Goal: Task Accomplishment & Management: Complete application form

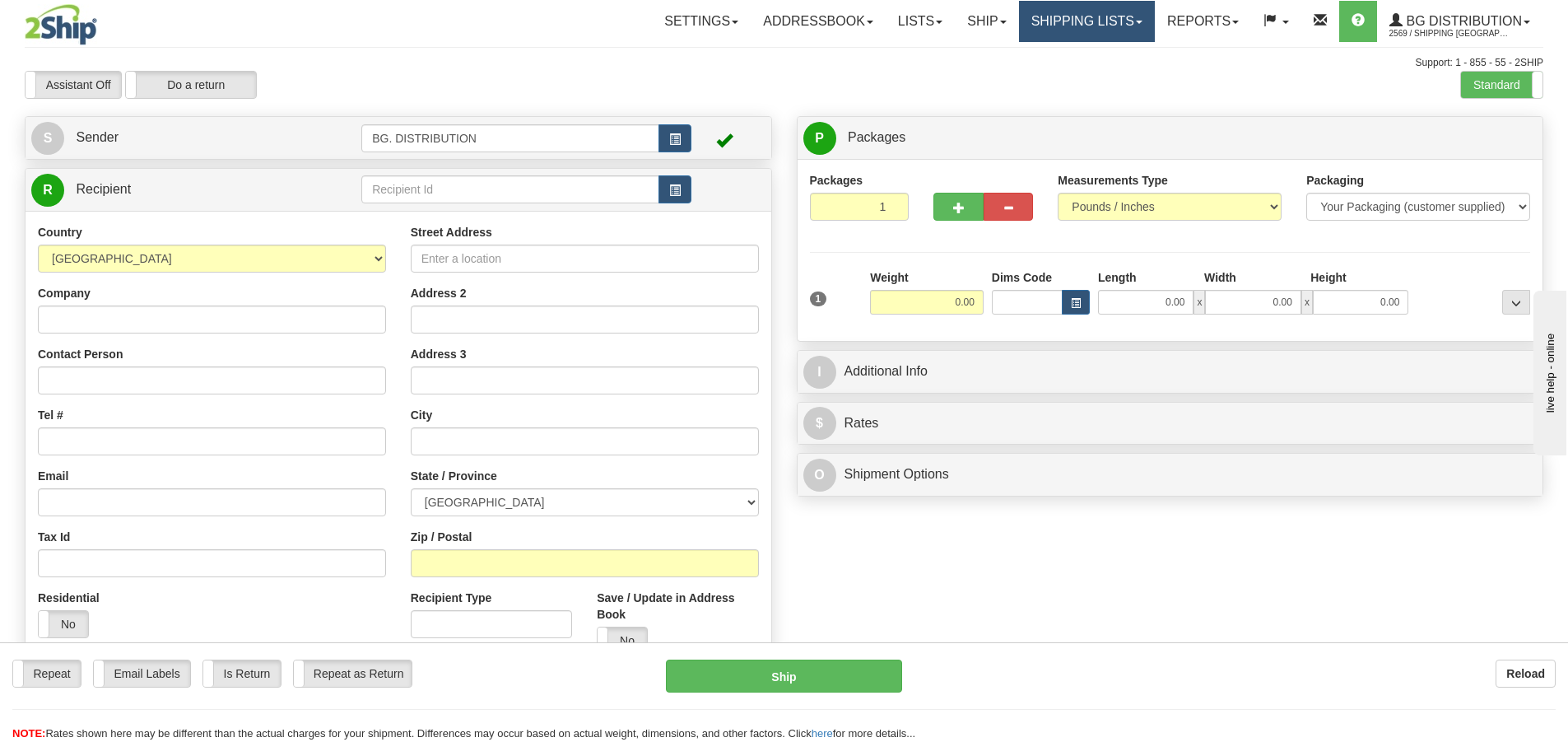
click at [1092, 24] on link "Shipping lists" at bounding box center [1087, 21] width 136 height 41
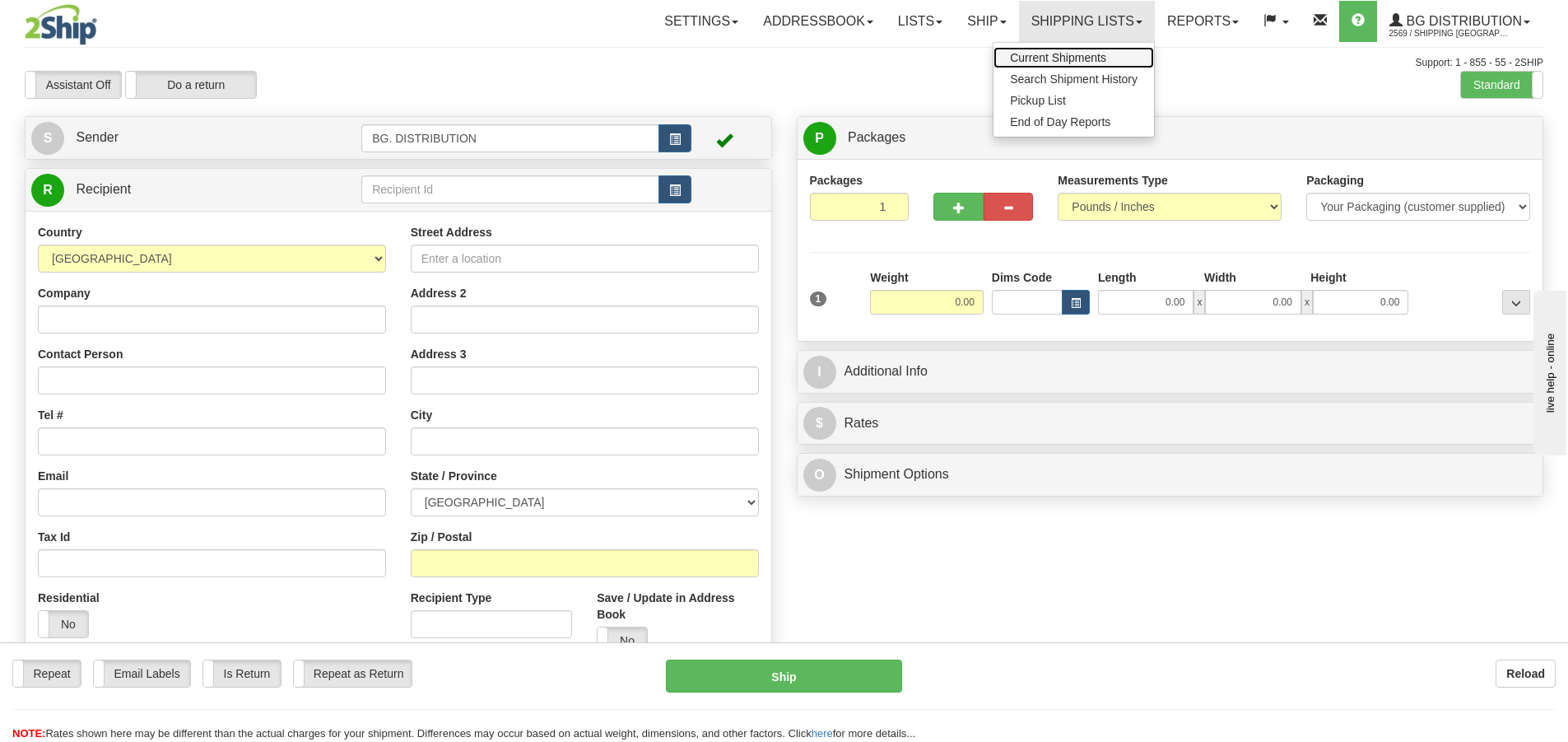
click at [1075, 58] on span "Current Shipments" at bounding box center [1057, 58] width 96 height 13
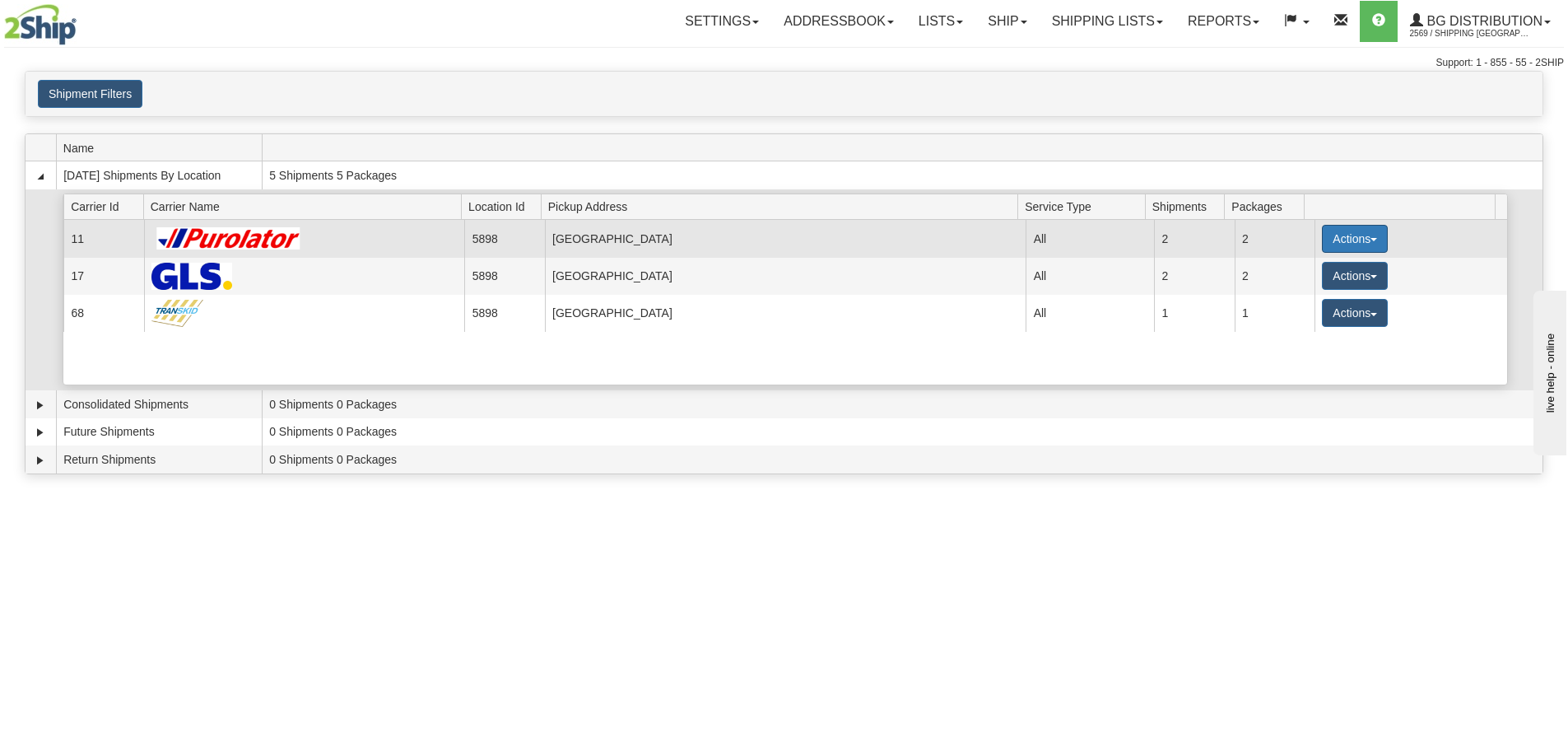
click at [1324, 239] on button "Actions" at bounding box center [1355, 238] width 66 height 28
click at [1322, 231] on button "Actions" at bounding box center [1355, 238] width 66 height 28
click at [1322, 231] on button "Actions" at bounding box center [1355, 238] width 66 height 28
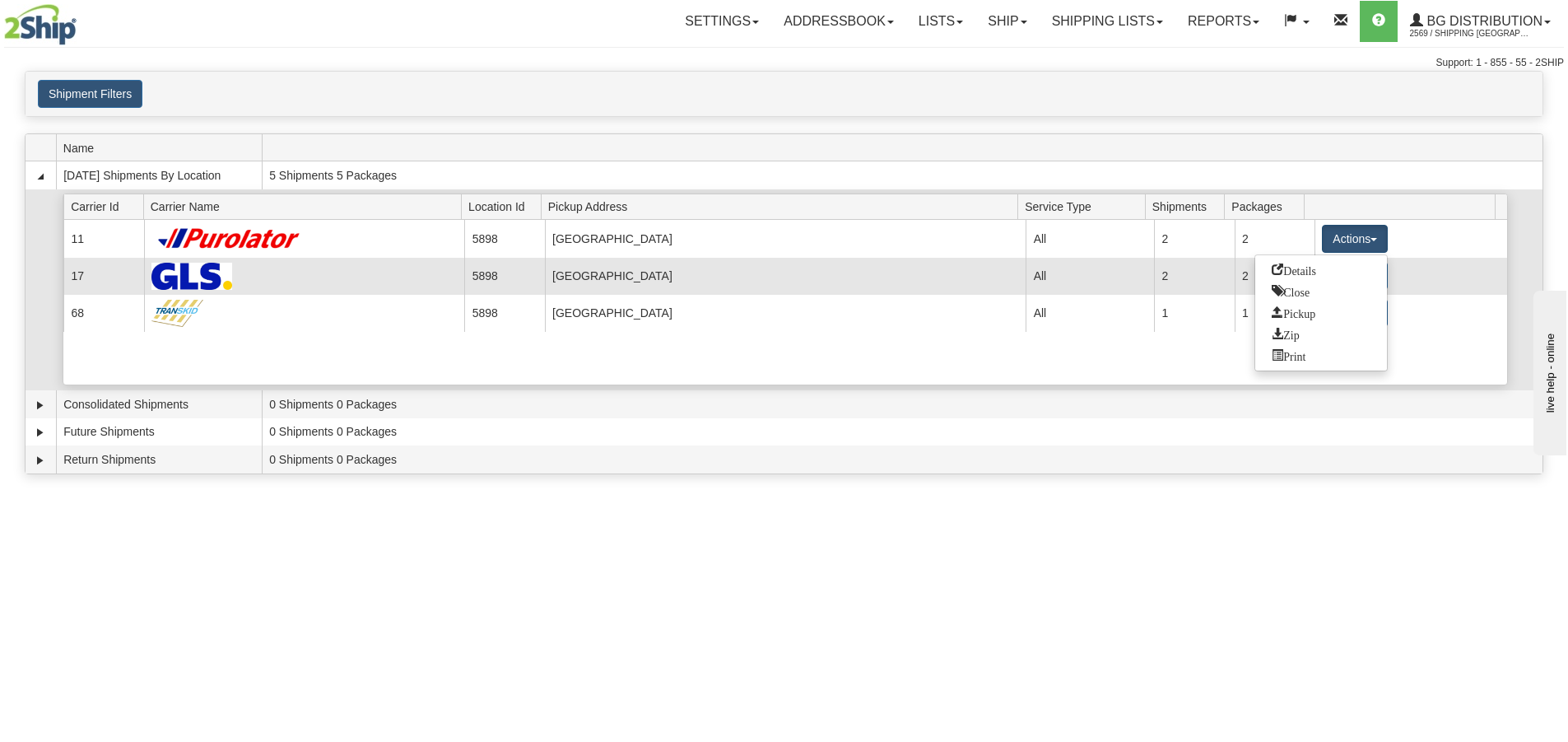
click at [1307, 270] on span "Details" at bounding box center [1294, 270] width 45 height 11
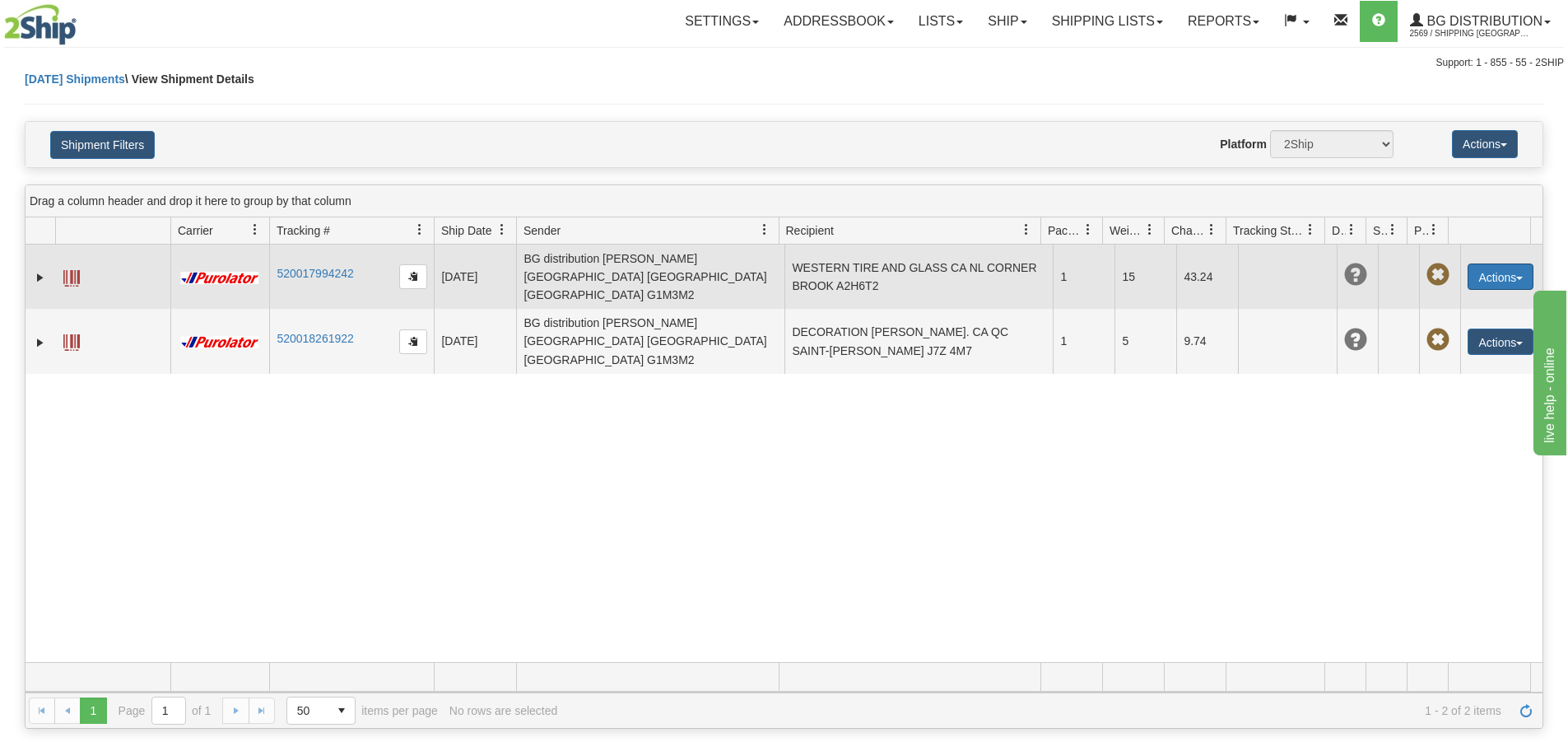
click at [1480, 264] on button "Actions" at bounding box center [1500, 277] width 66 height 27
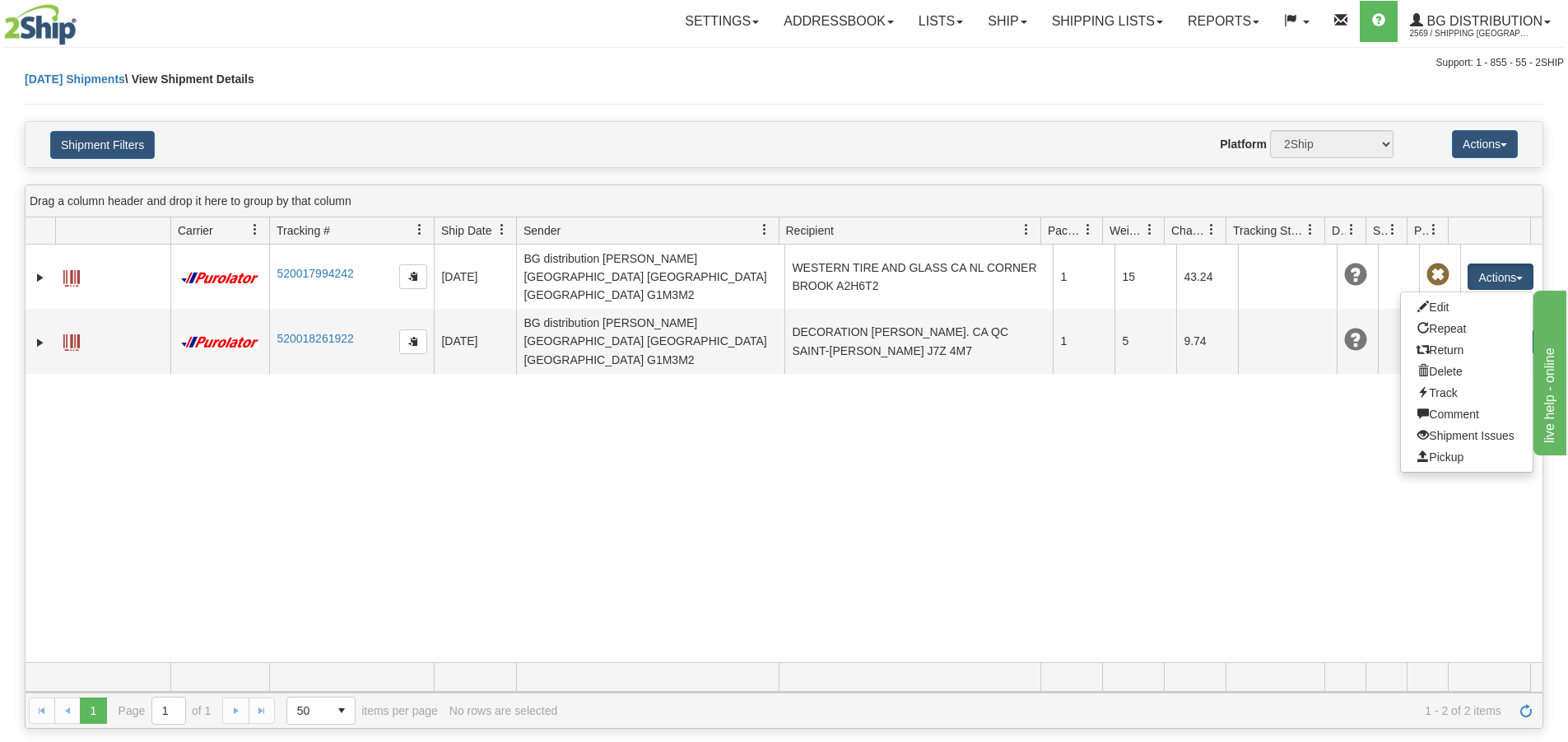
click at [1108, 461] on div "31498882 2569 520017994242 08/20/2025 08/20/2025 11:28:51 AM BG distribution St…" at bounding box center [784, 453] width 1518 height 417
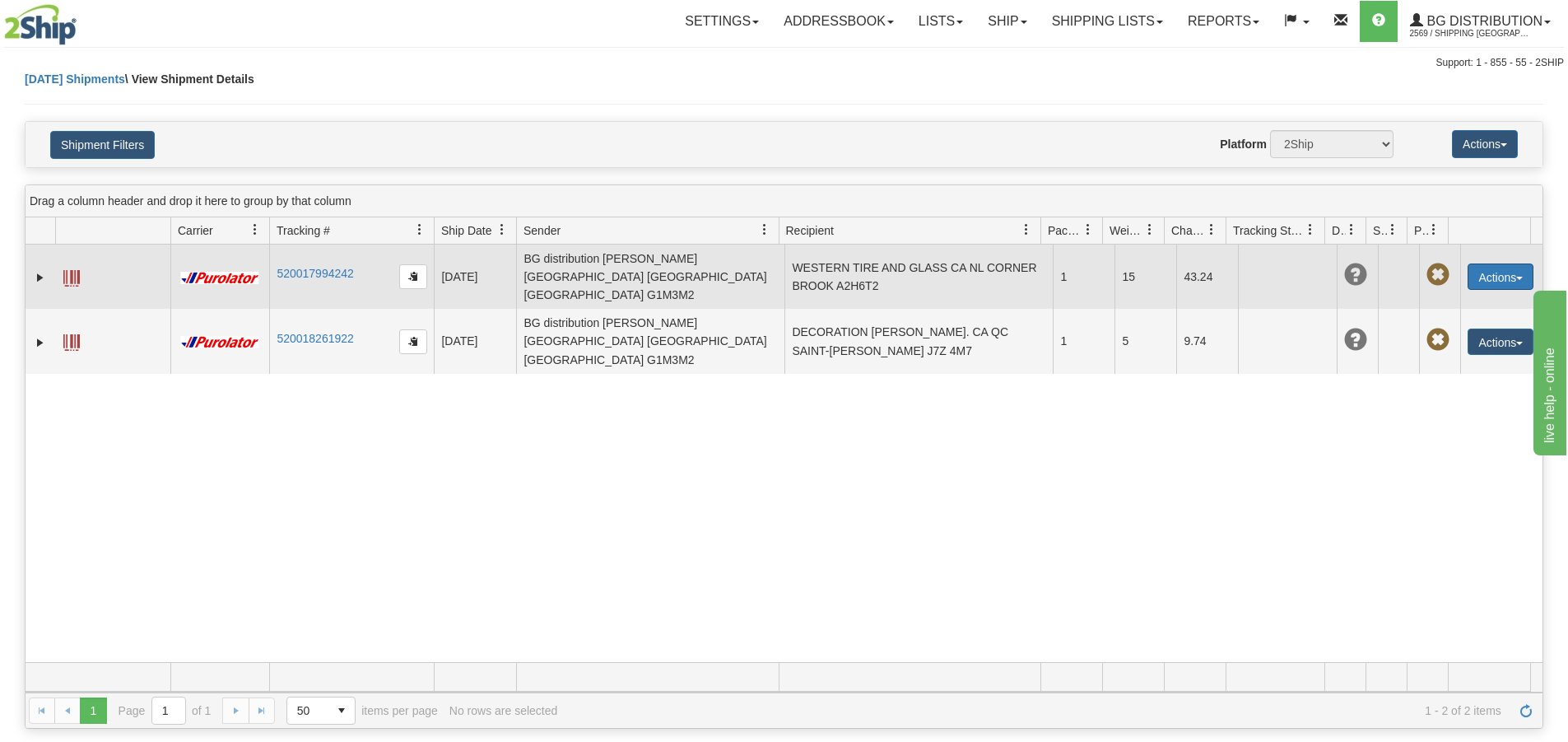
click at [1497, 271] on button "Actions" at bounding box center [1500, 277] width 66 height 27
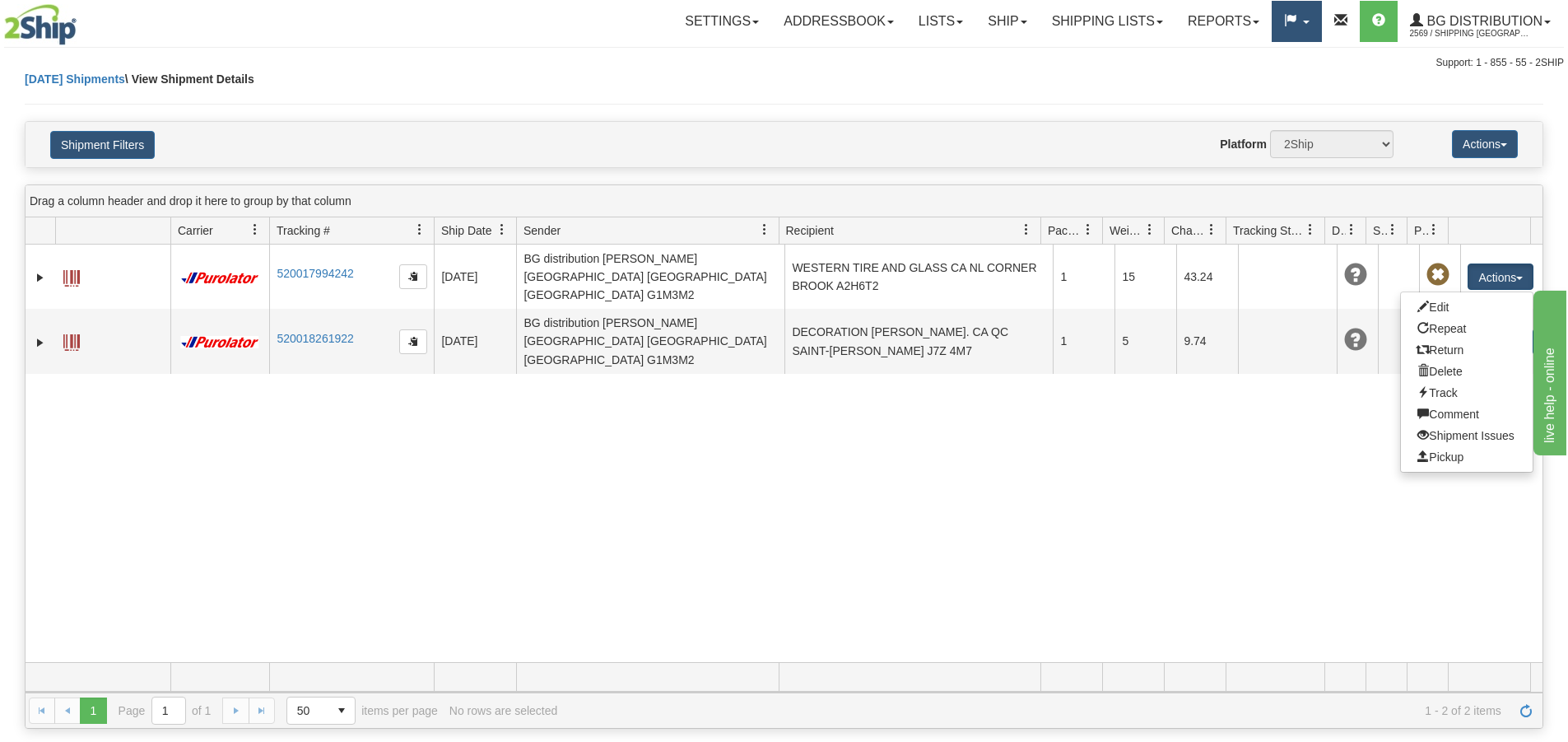
click at [1310, 28] on link at bounding box center [1297, 21] width 50 height 41
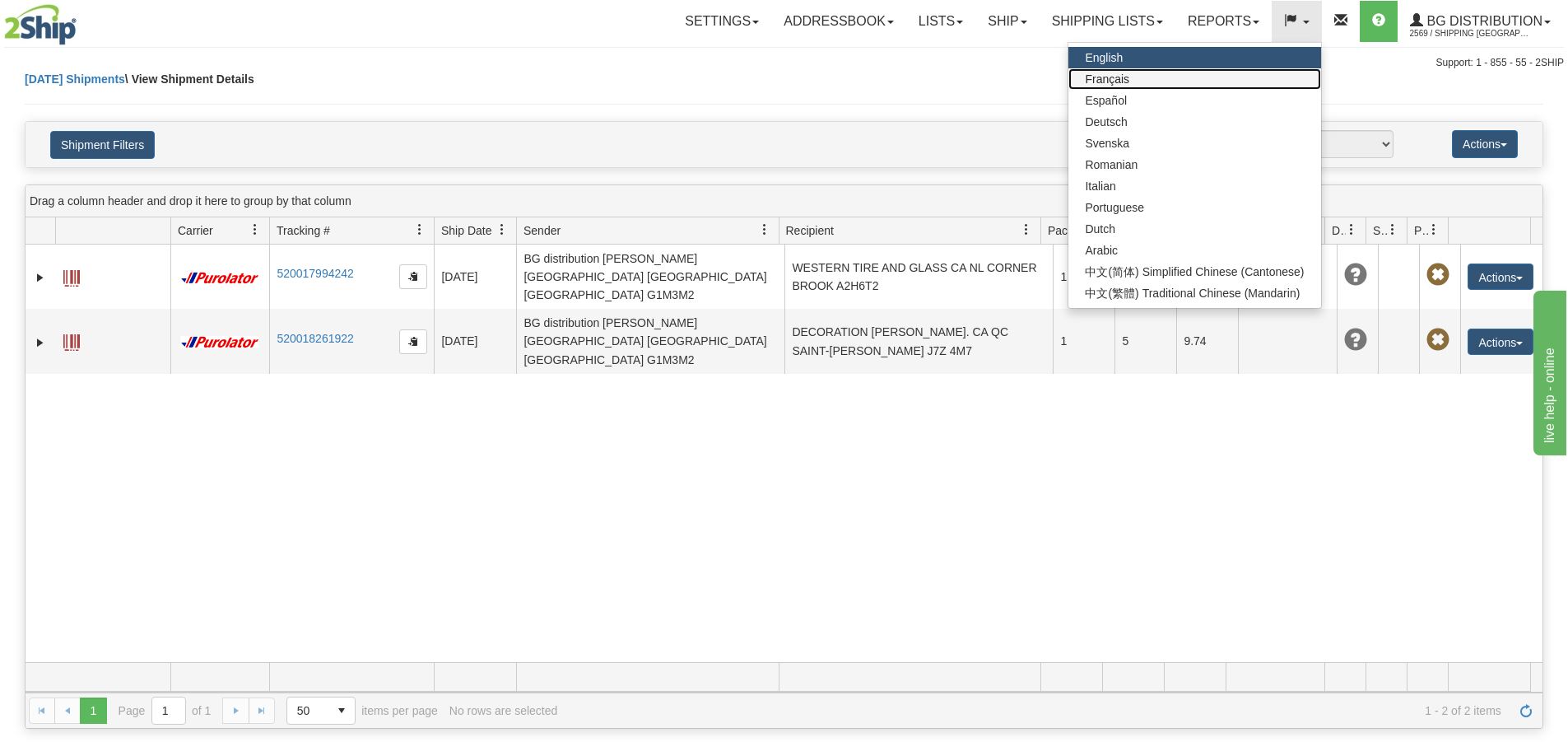
click at [1243, 79] on link "Français" at bounding box center [1195, 79] width 251 height 21
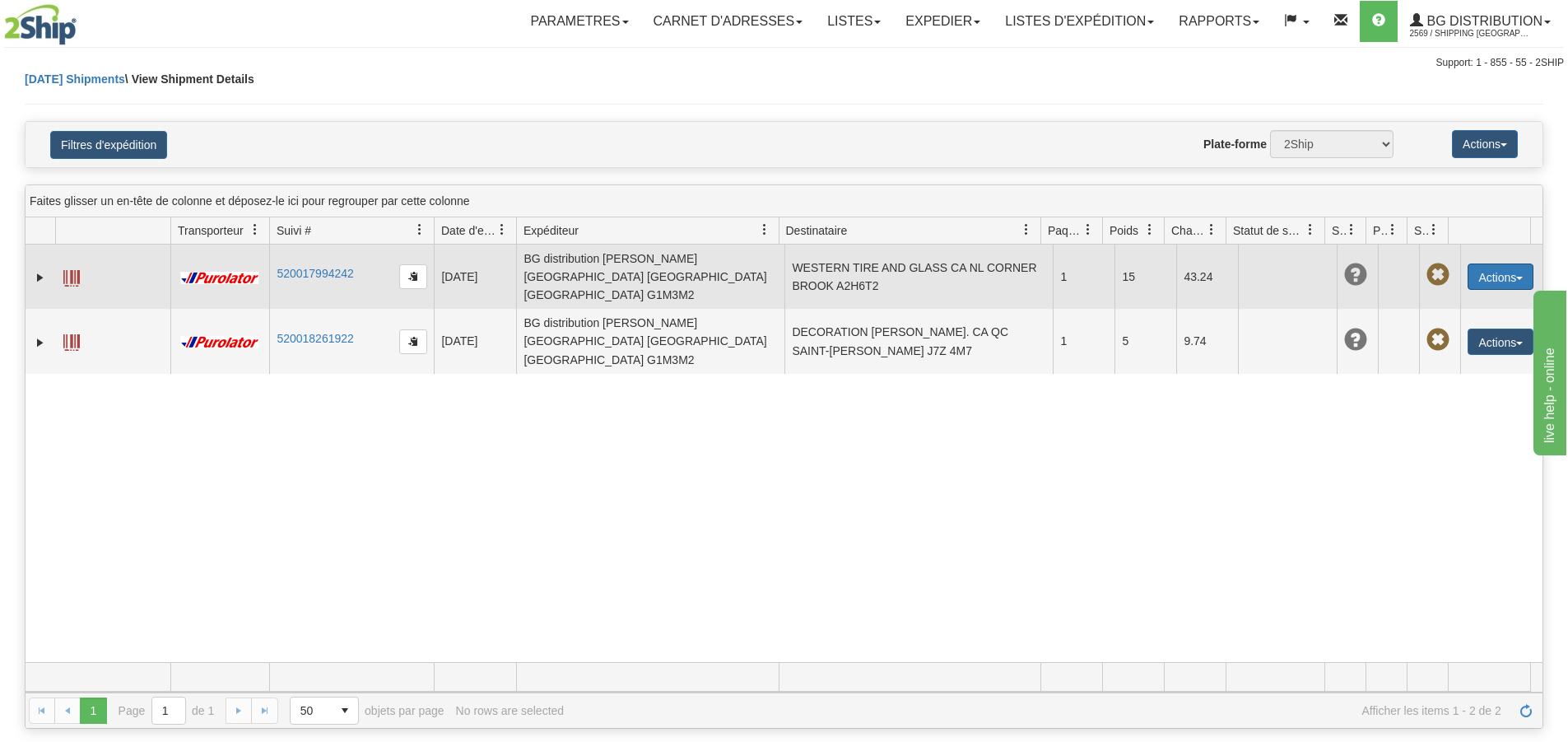
click at [1497, 266] on button "Actions" at bounding box center [1500, 277] width 66 height 27
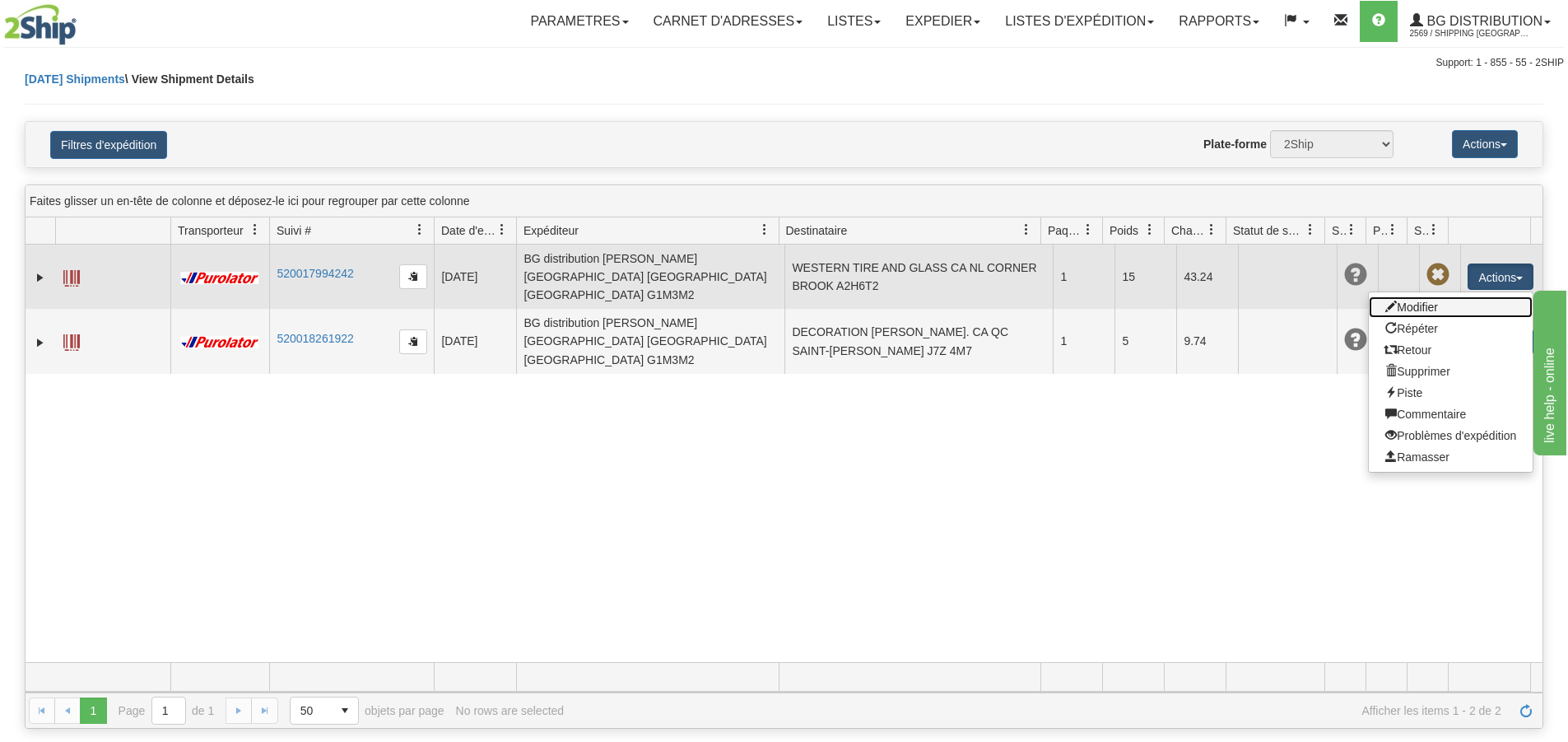
click at [1422, 298] on link "Modifier" at bounding box center [1451, 307] width 164 height 21
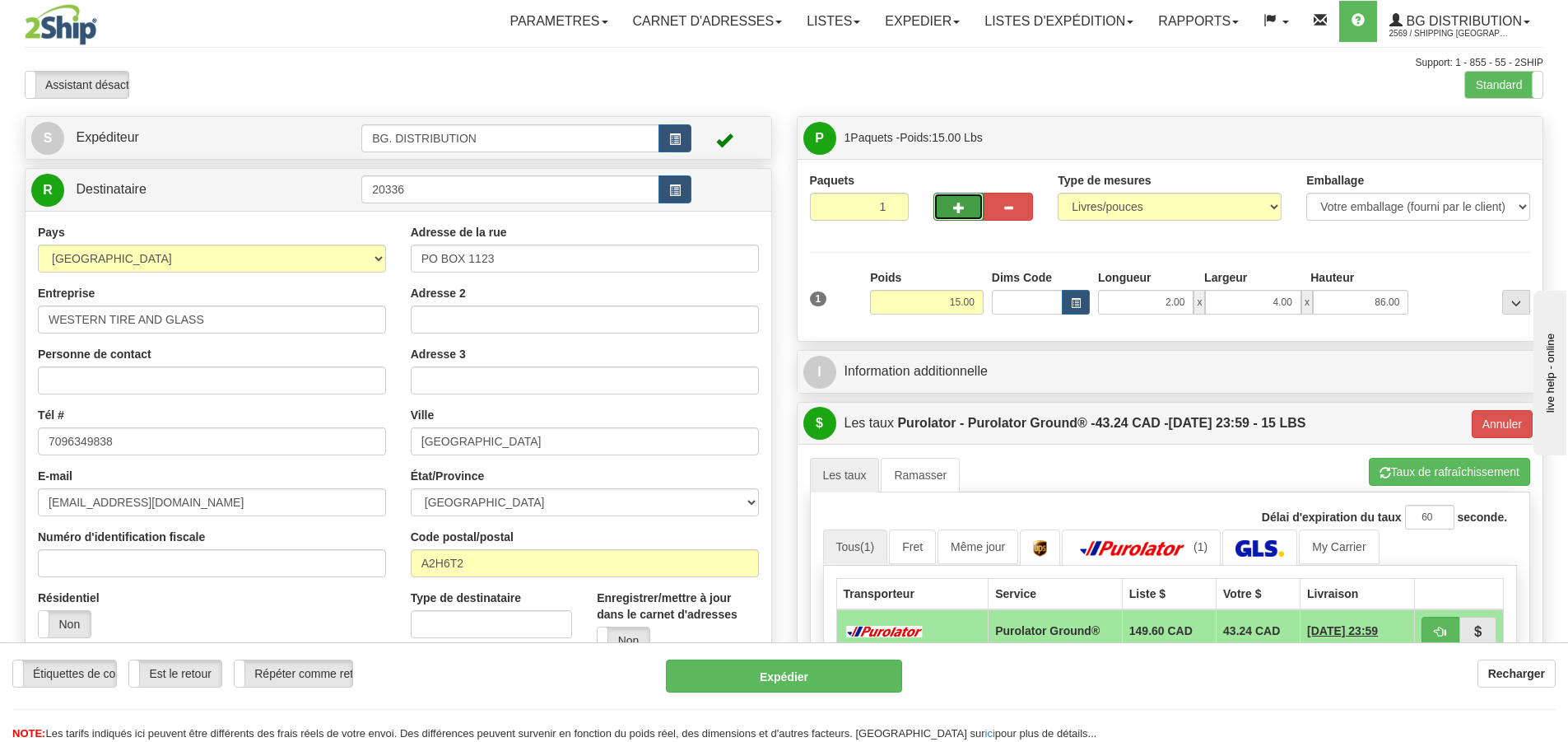
click at [972, 209] on button "button" at bounding box center [958, 206] width 50 height 28
type input "2"
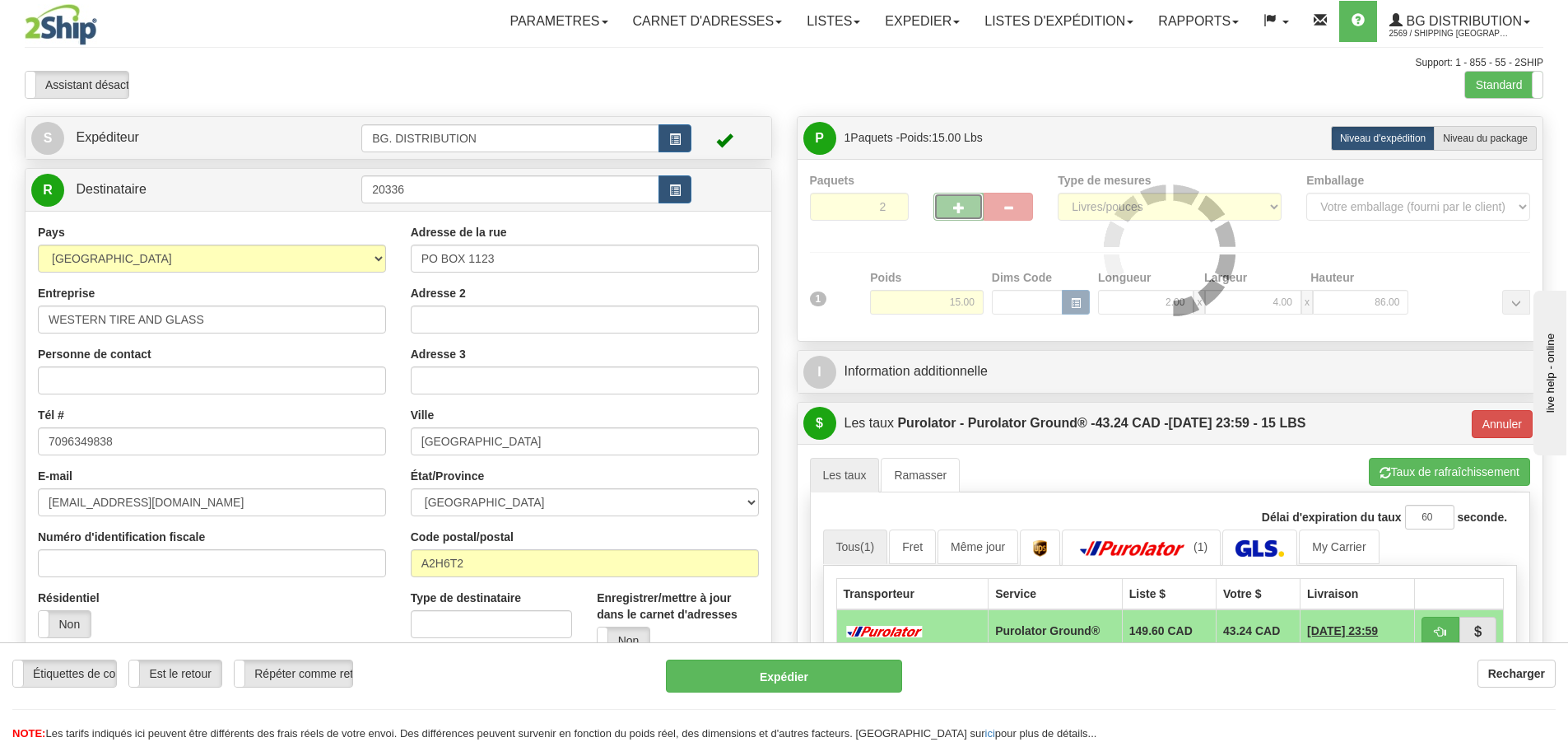
type input "260"
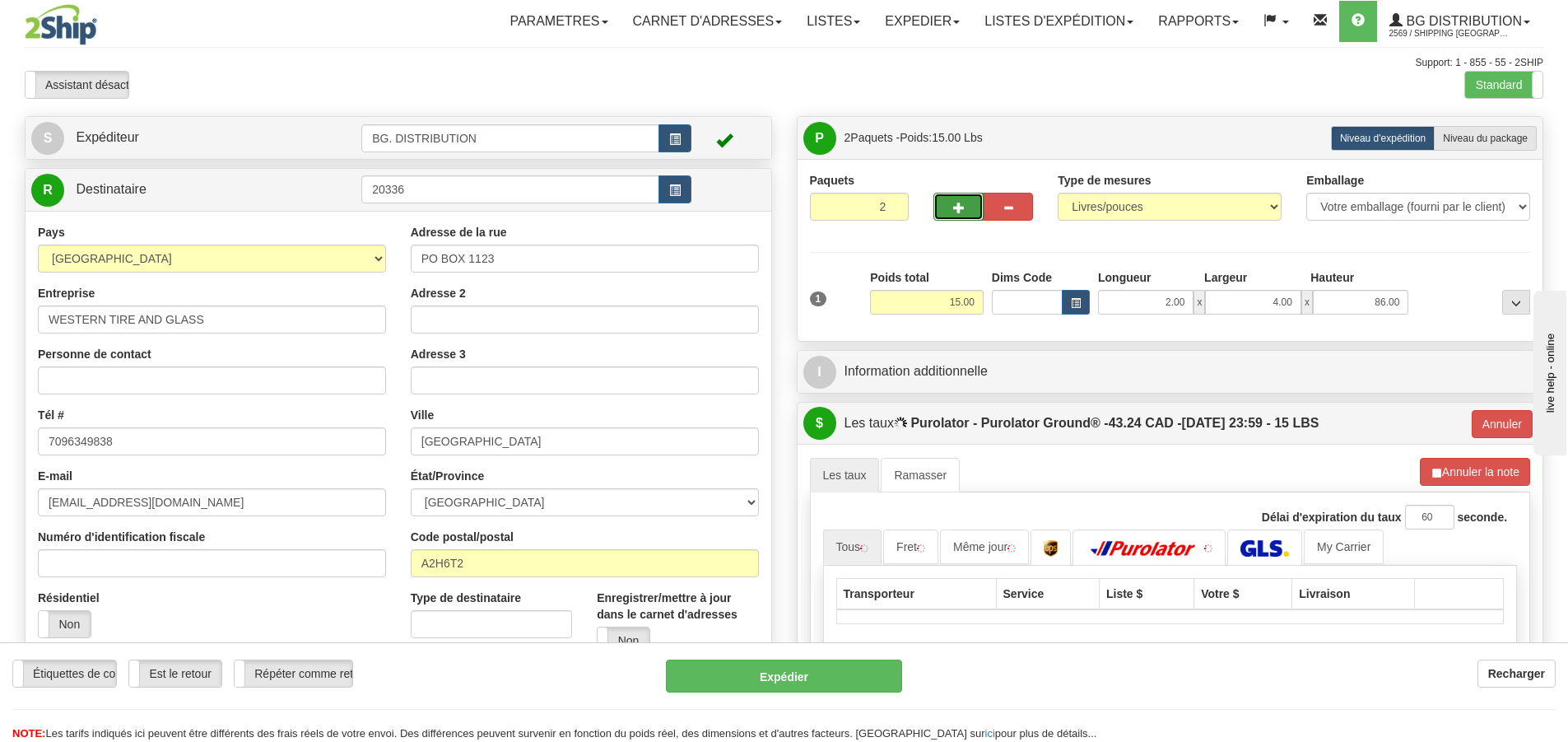
click at [972, 209] on button "button" at bounding box center [958, 206] width 50 height 28
type input "3"
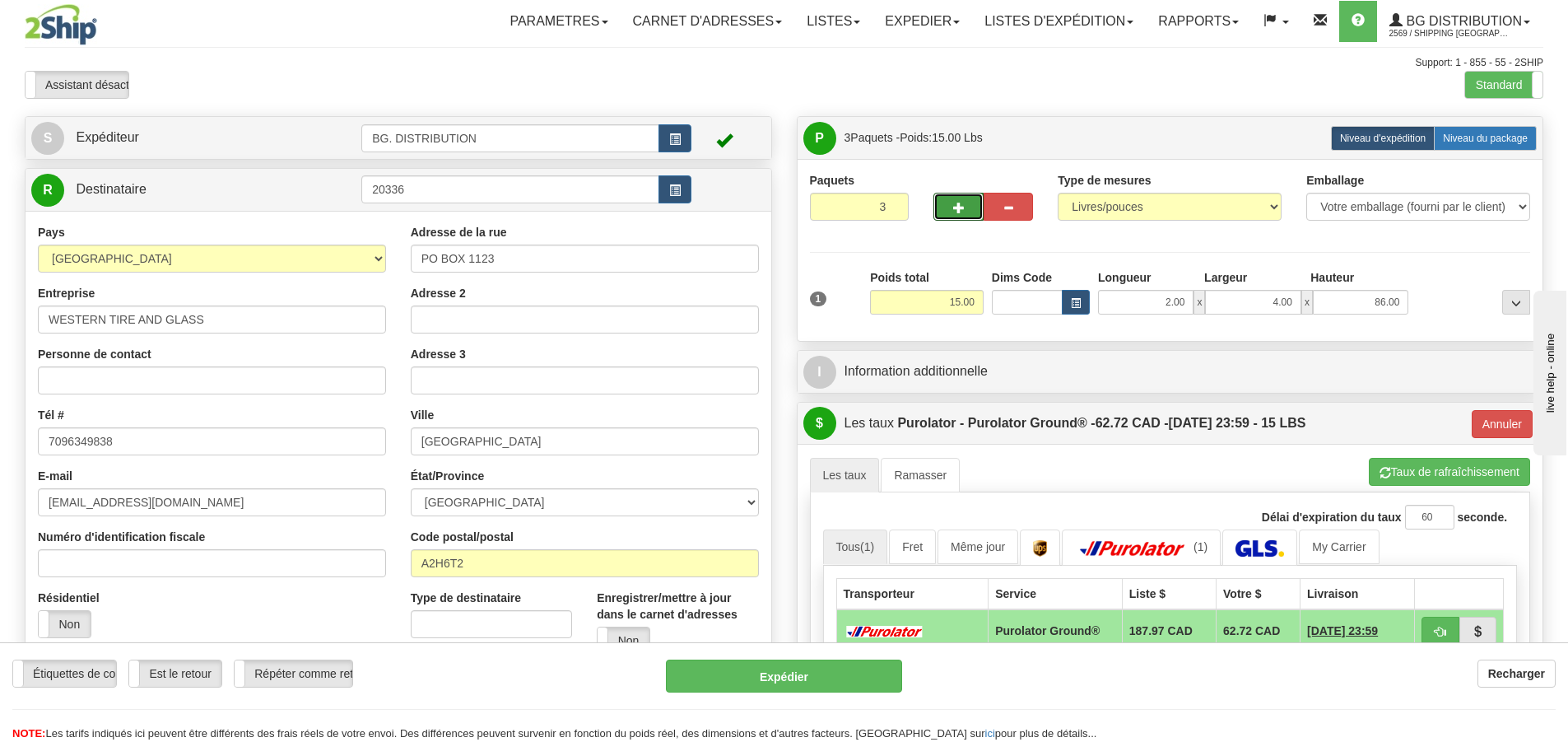
click at [1492, 140] on span "Niveau du package" at bounding box center [1485, 138] width 85 height 11
radio input "true"
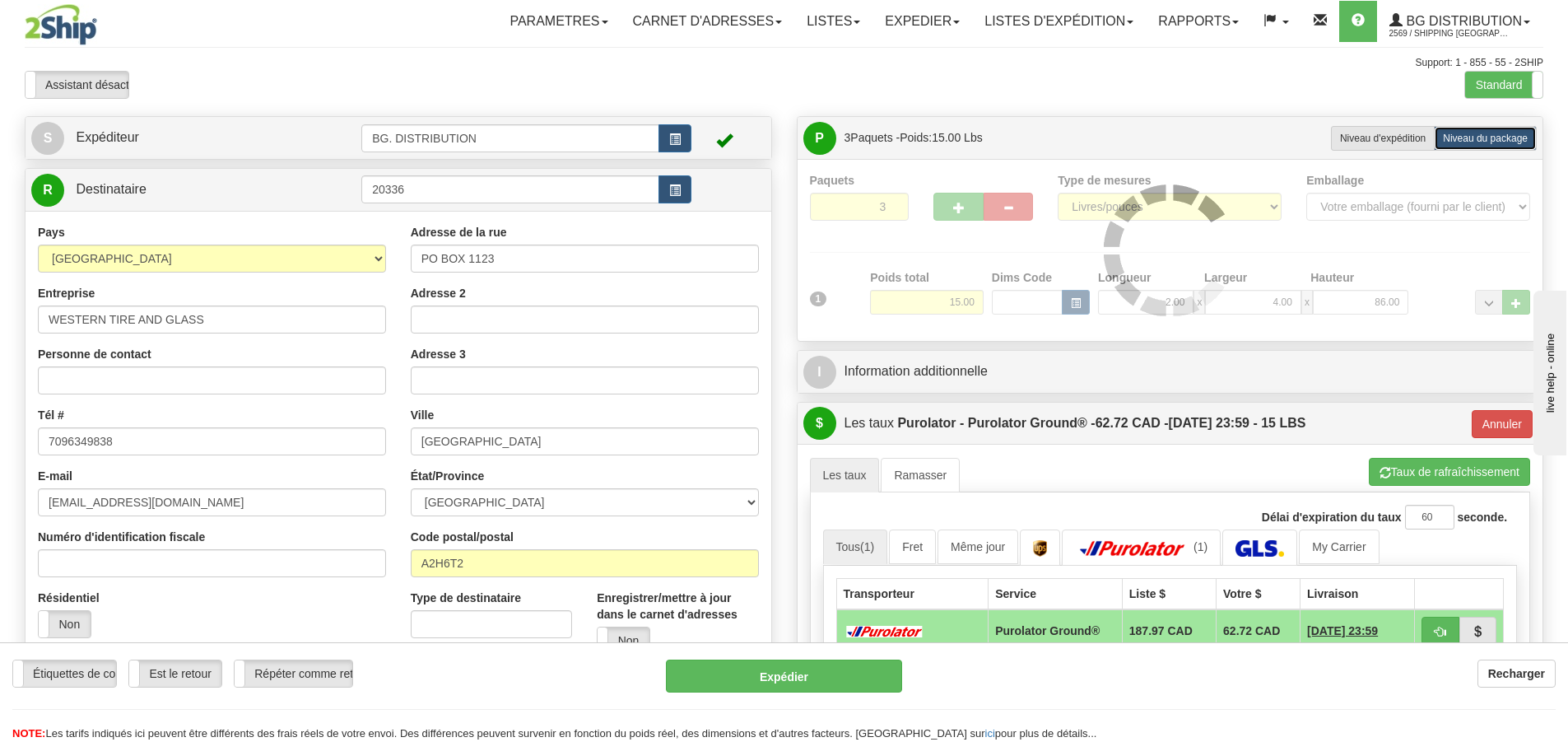
type input "260"
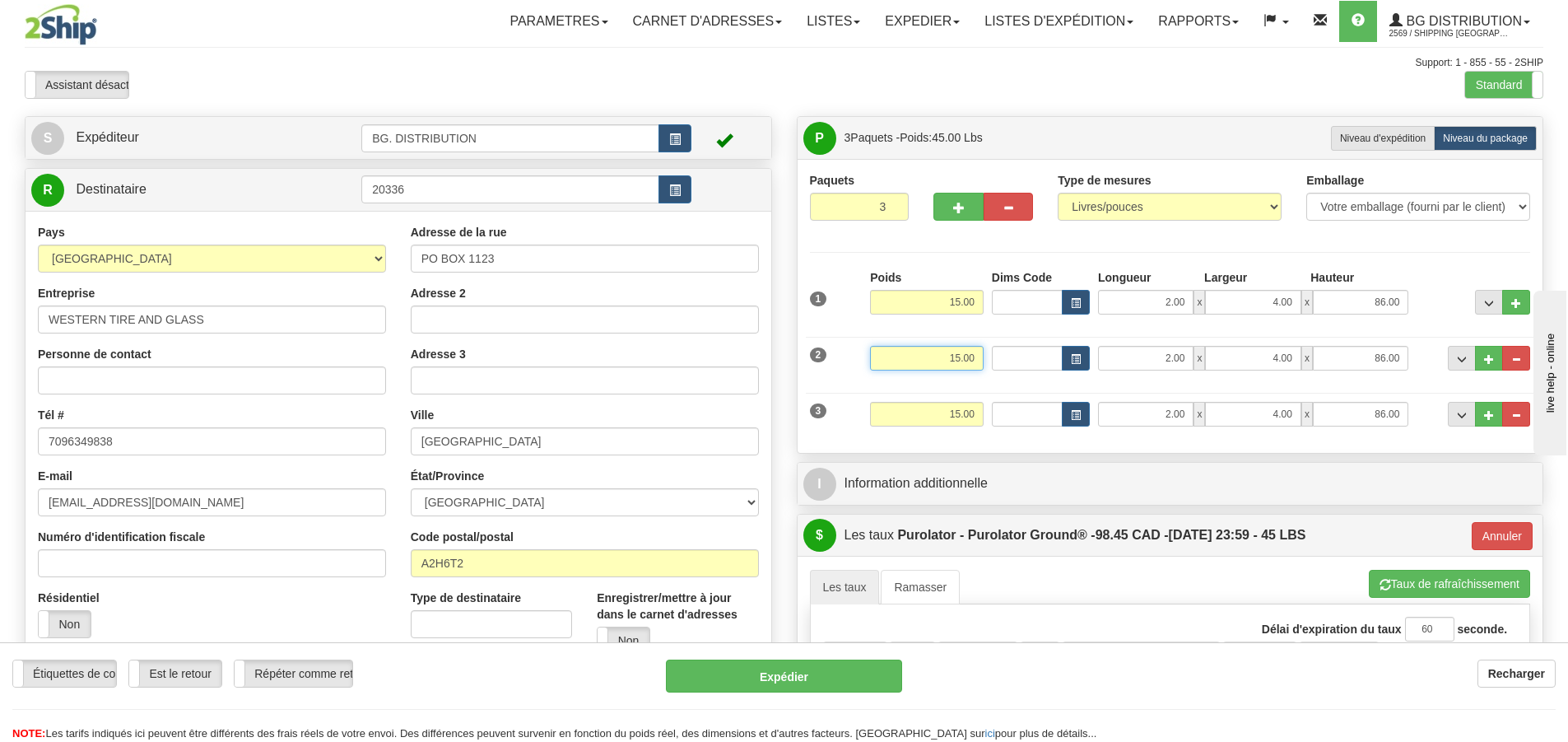
click at [966, 360] on input "15.00" at bounding box center [926, 358] width 113 height 25
click at [953, 357] on input "15.00" at bounding box center [926, 358] width 113 height 25
click at [957, 357] on input "15.00" at bounding box center [926, 358] width 113 height 25
click at [959, 356] on input "15.00" at bounding box center [926, 358] width 113 height 25
type input "25.00"
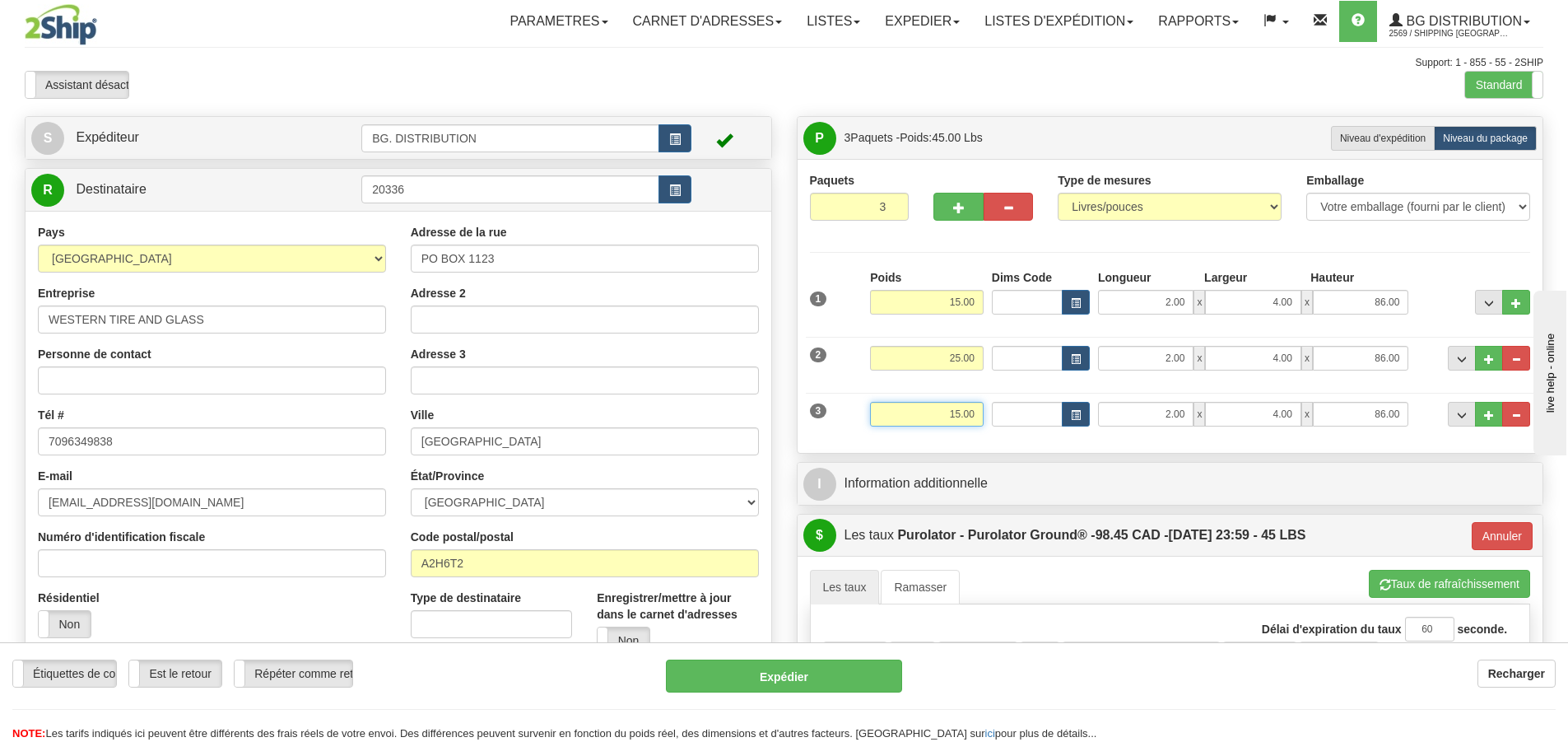
type input "260"
click at [957, 420] on input "15.00" at bounding box center [926, 414] width 113 height 25
click at [961, 405] on input "15.00" at bounding box center [926, 414] width 113 height 25
type input "30.00"
type input "260"
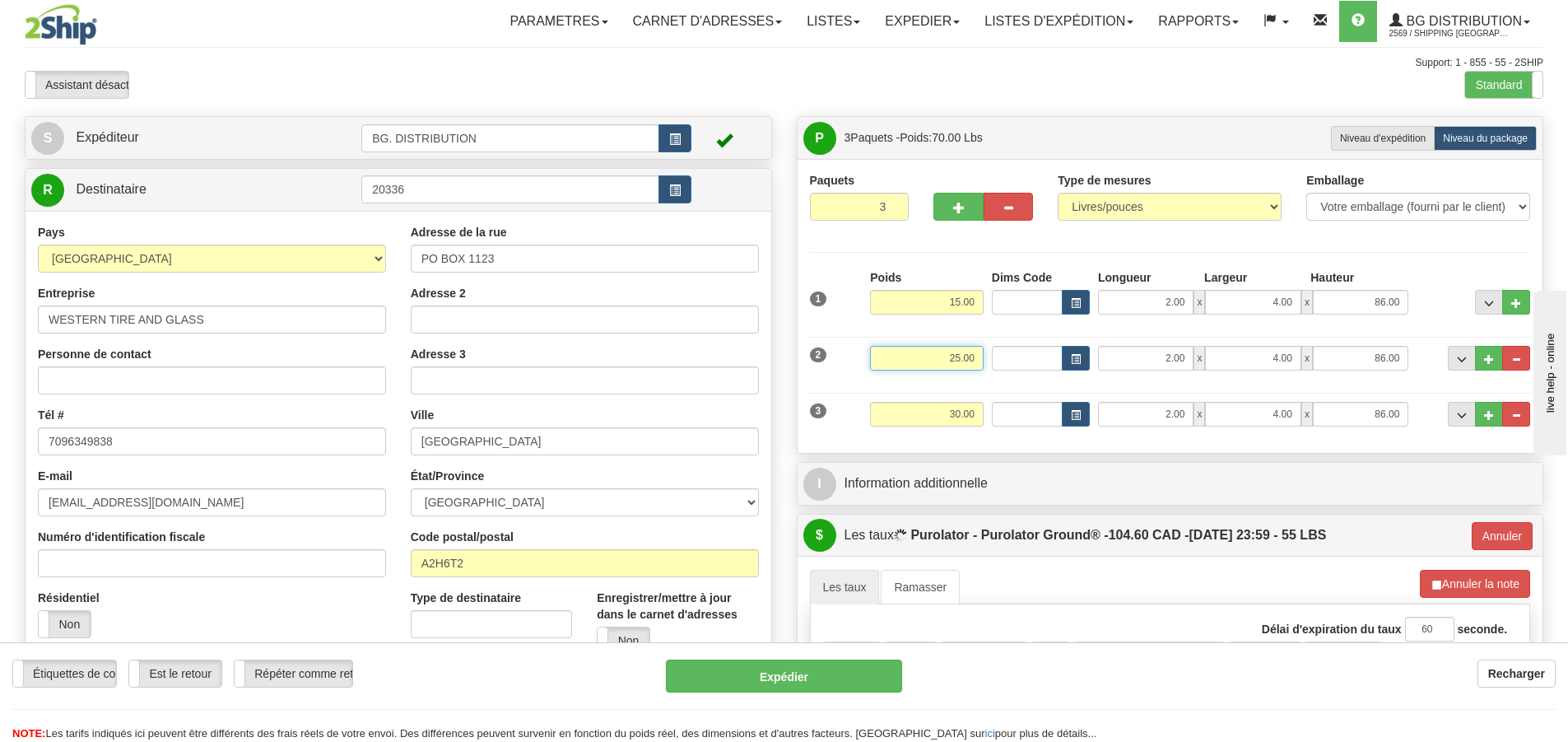
click at [983, 360] on input "25.00" at bounding box center [926, 358] width 113 height 25
type input "57.00"
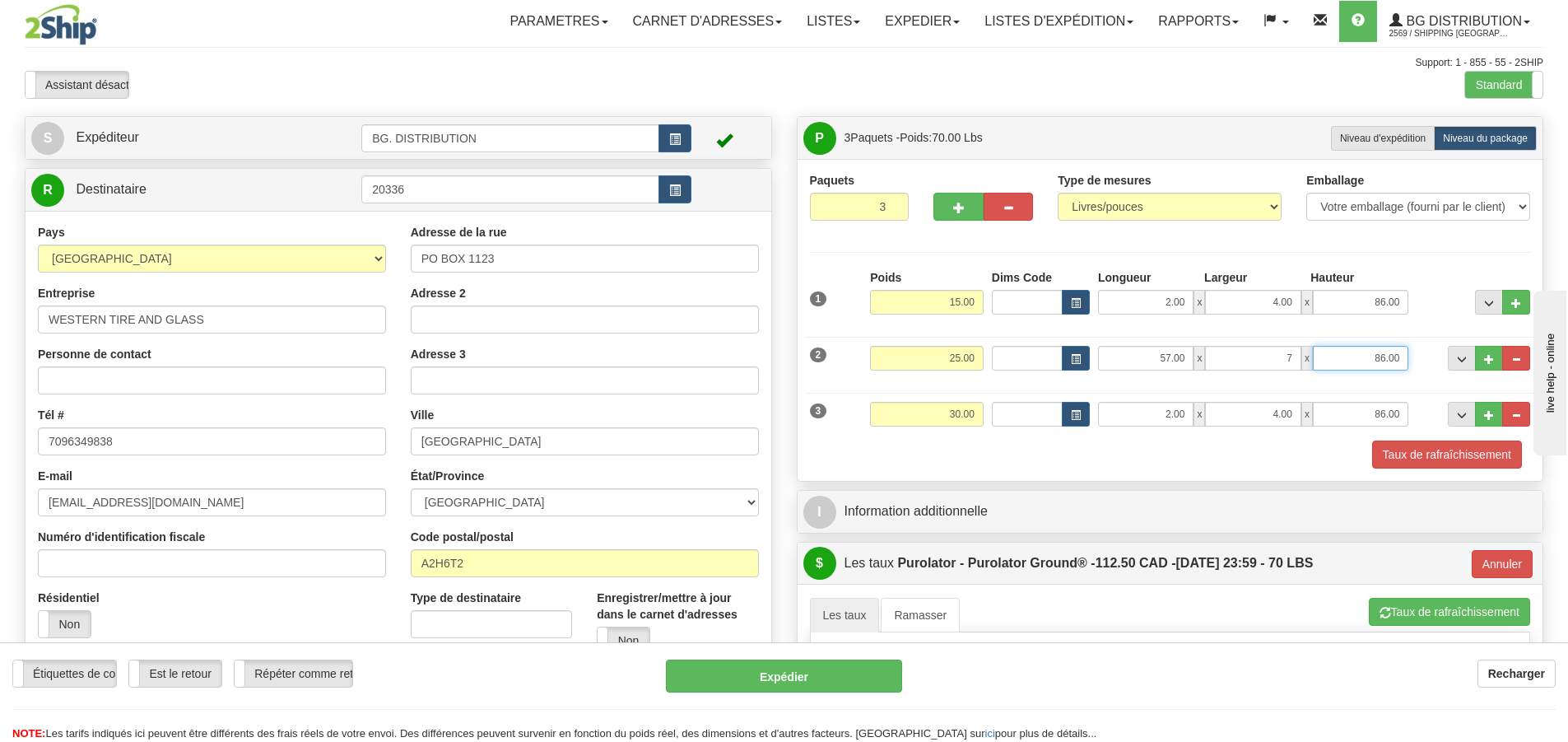
type input "7.00"
type input "5.00"
drag, startPoint x: 1184, startPoint y: 409, endPoint x: 1150, endPoint y: 394, distance: 37.2
click at [1178, 406] on input "2.00" at bounding box center [1146, 414] width 95 height 25
click at [1166, 415] on input "2.00" at bounding box center [1146, 414] width 95 height 25
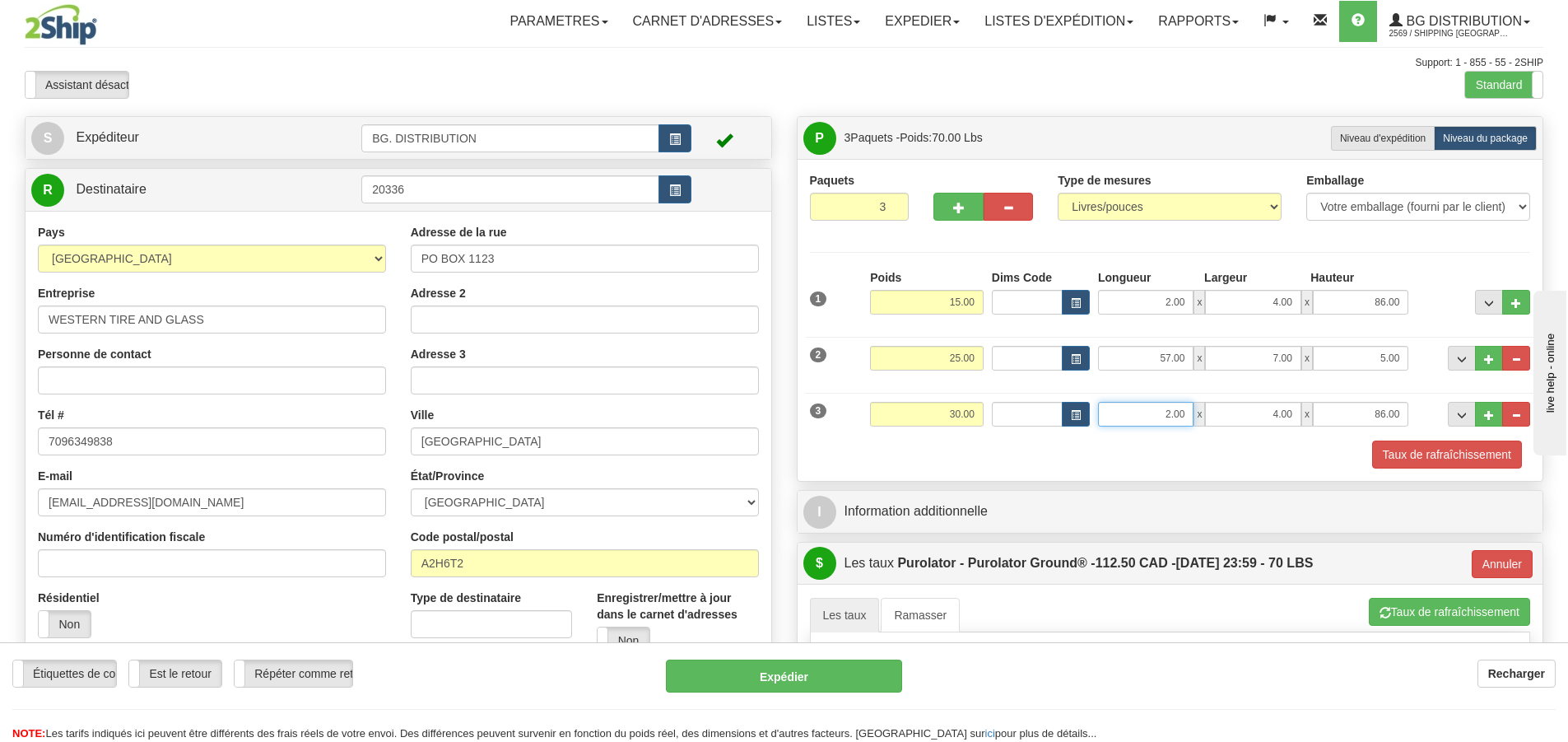
click at [1172, 411] on input "2.00" at bounding box center [1146, 414] width 95 height 25
type input "16.00"
type input "15.00"
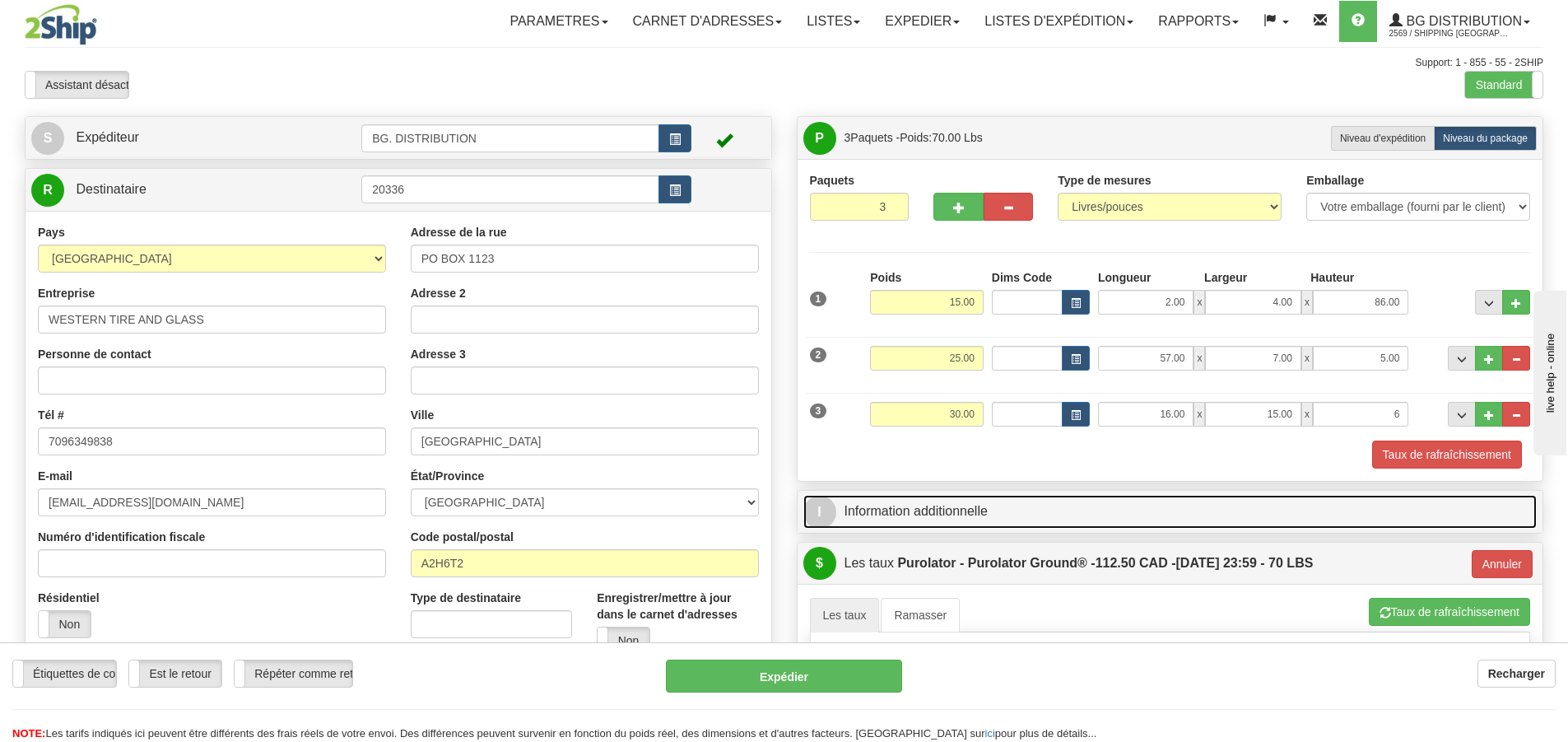
type input "6.00"
click at [827, 517] on span "I" at bounding box center [819, 511] width 33 height 33
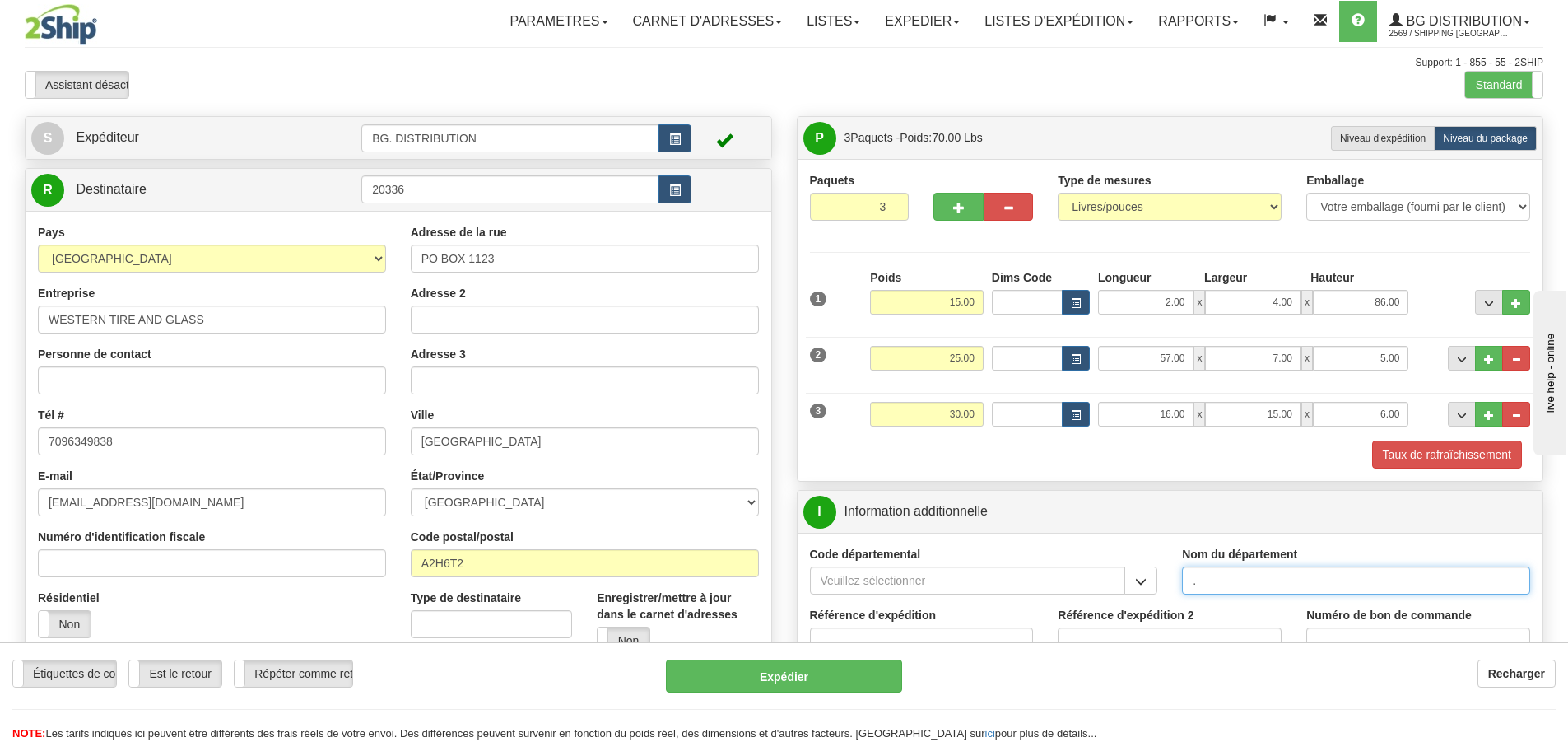
click at [1243, 578] on input "." at bounding box center [1357, 579] width 349 height 28
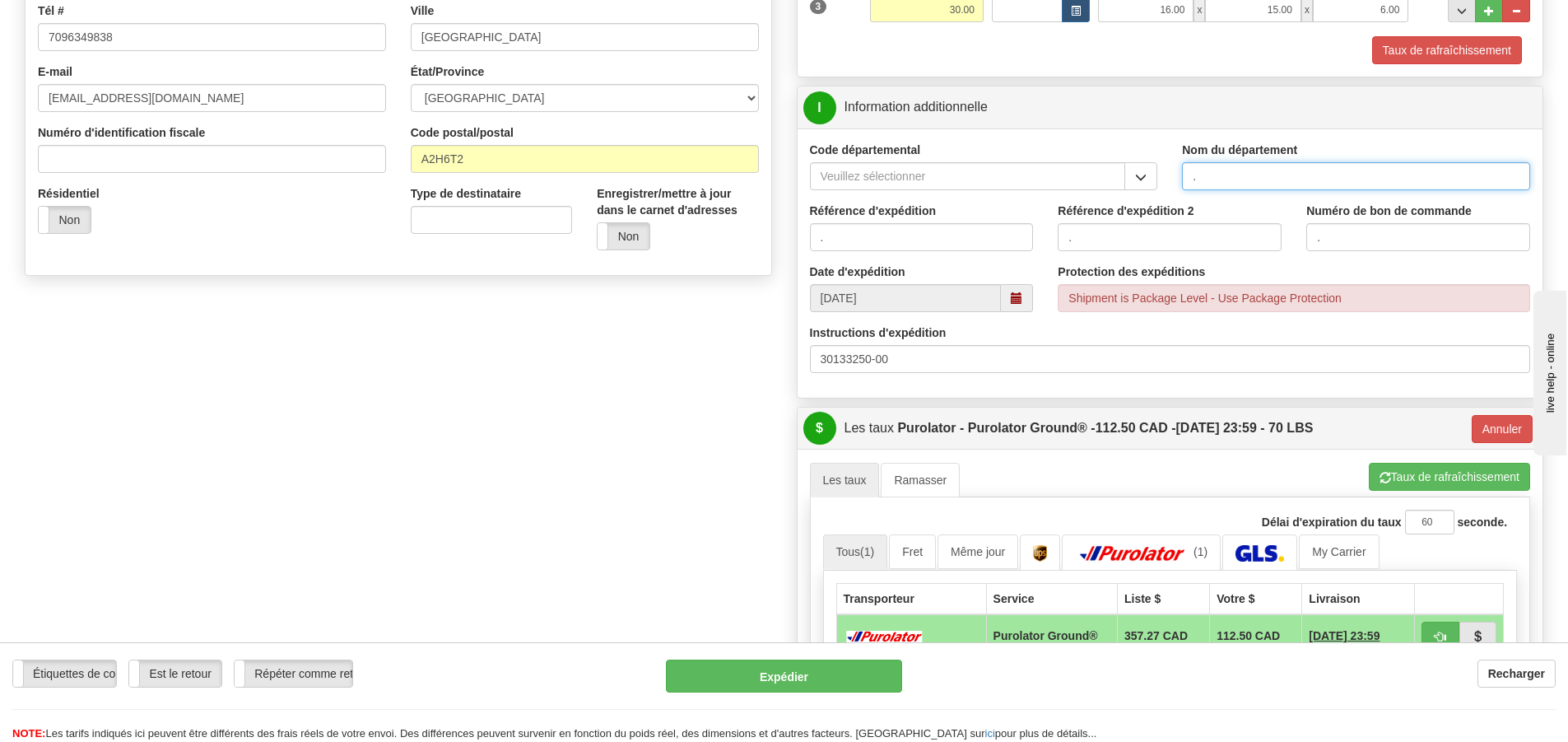
scroll to position [411, 0]
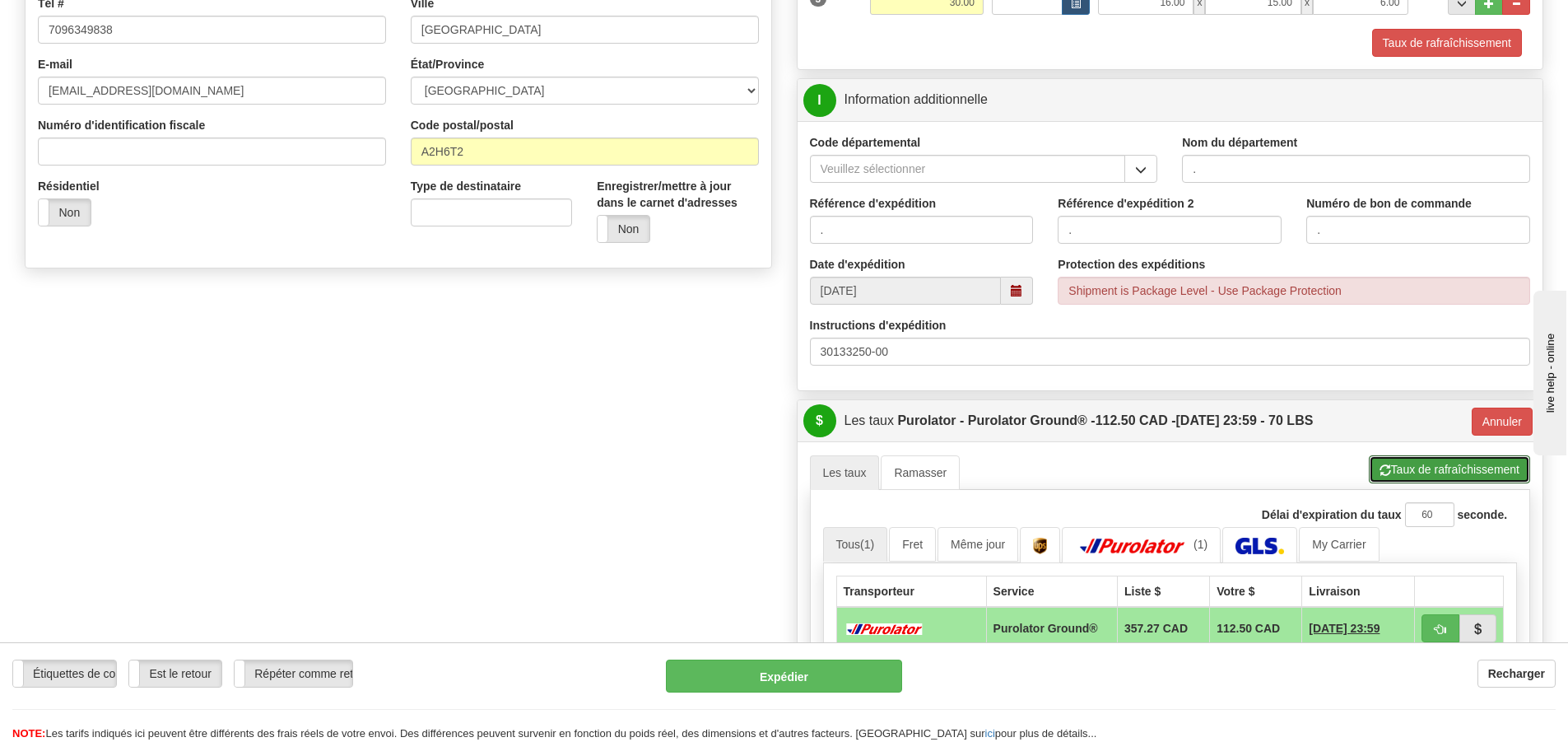
click at [1442, 473] on button "Taux de rafraîchissement" at bounding box center [1449, 469] width 161 height 28
type input "260"
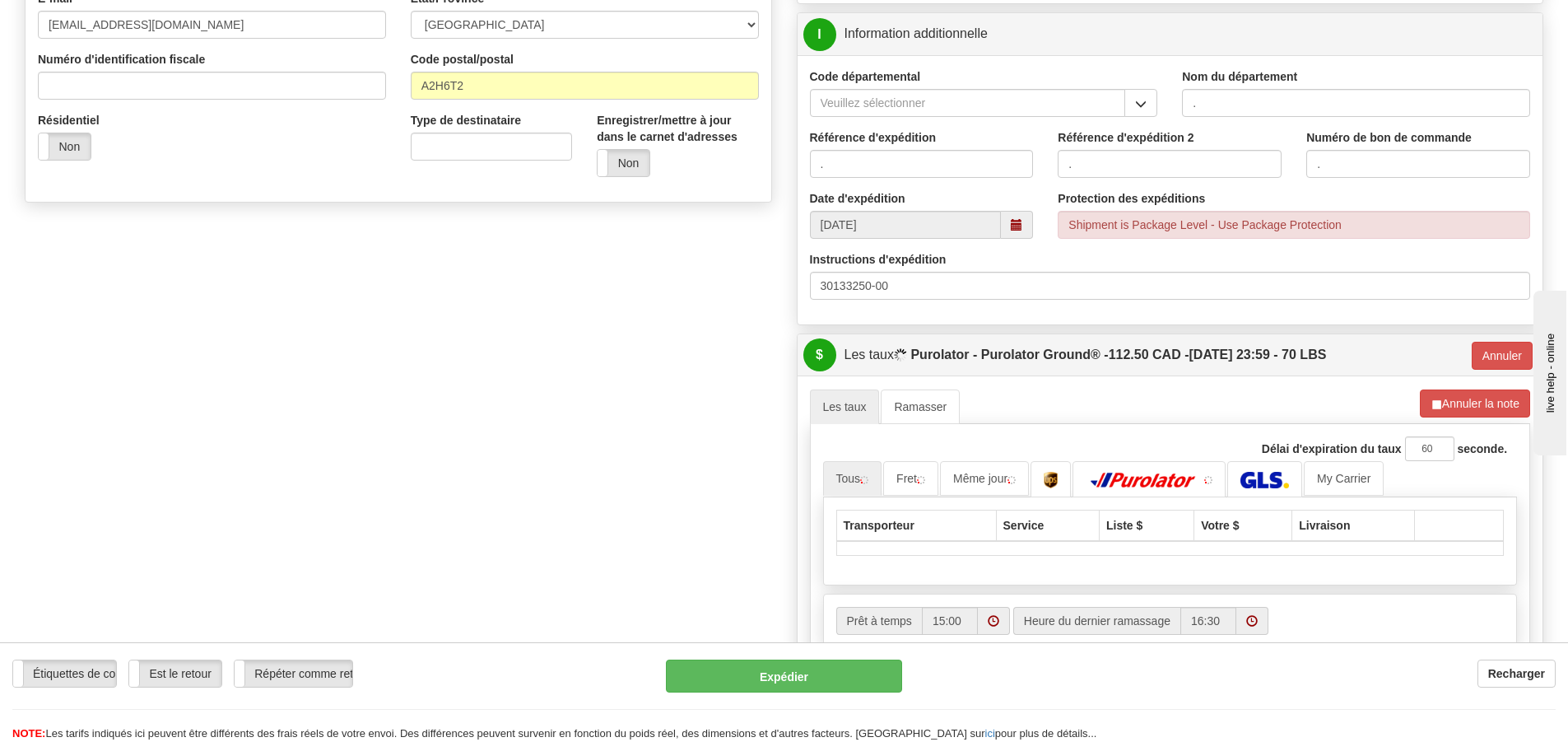
scroll to position [576, 0]
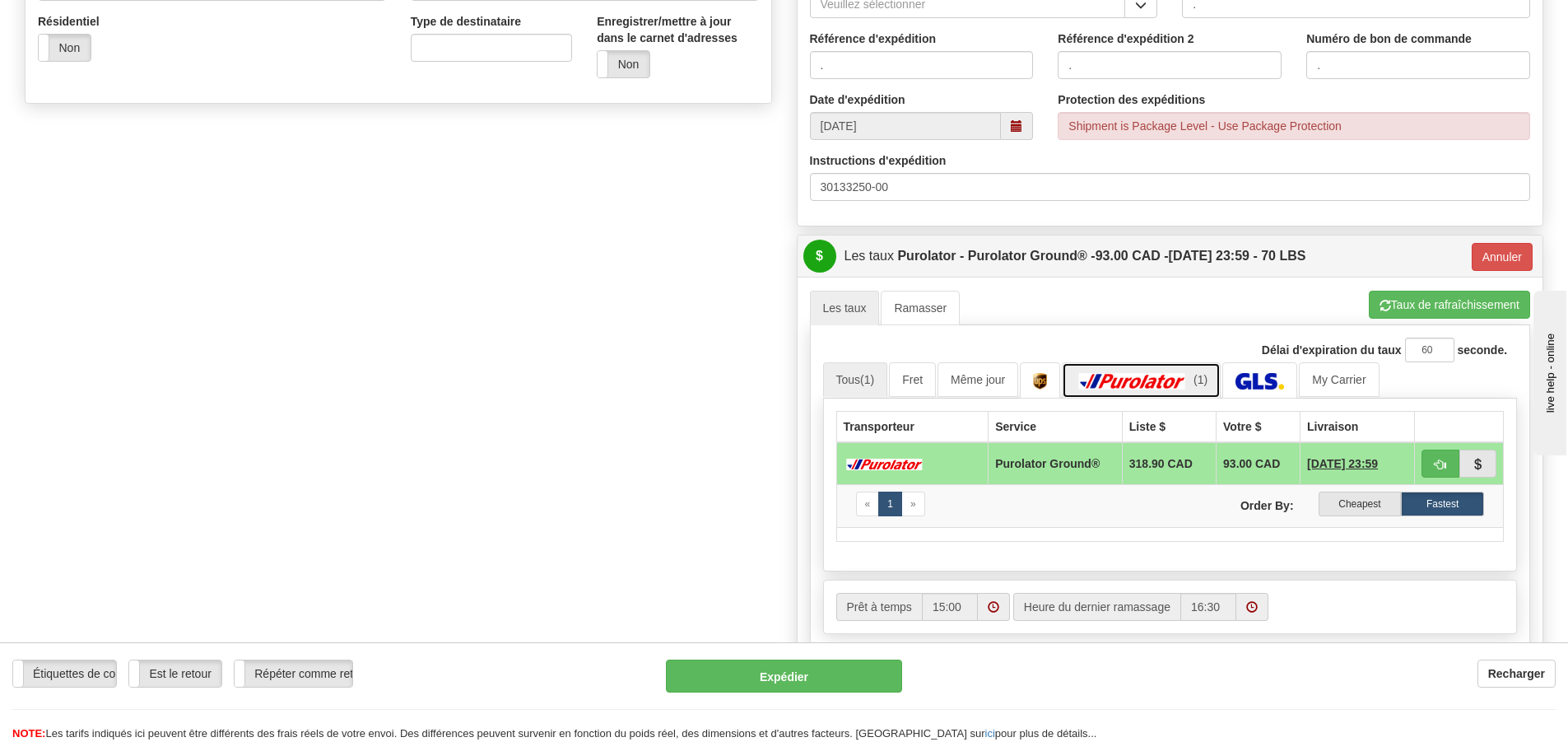
click at [1118, 372] on link "(1)" at bounding box center [1141, 379] width 159 height 35
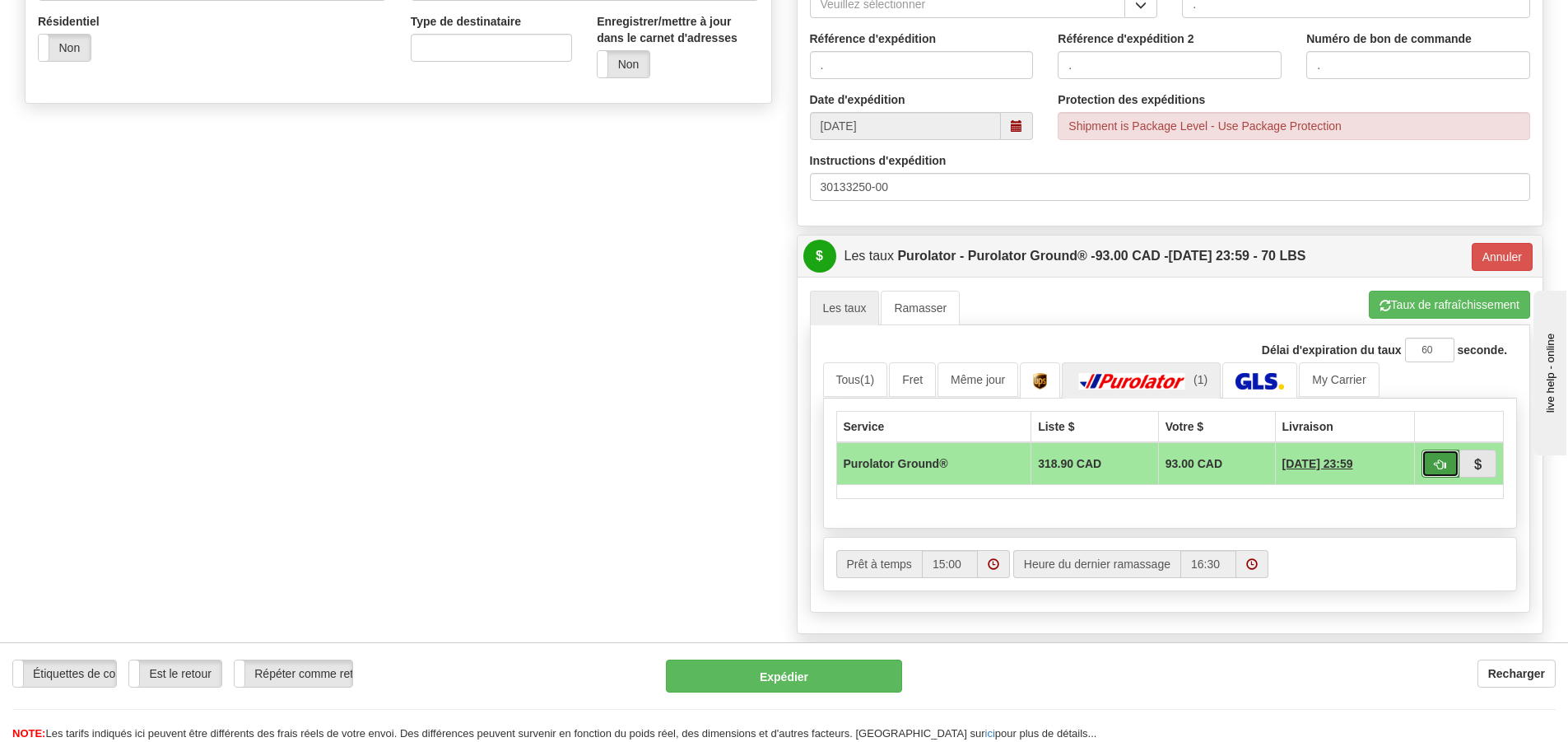
click at [1431, 466] on button "button" at bounding box center [1440, 463] width 38 height 28
click at [1437, 463] on span "button" at bounding box center [1440, 464] width 11 height 10
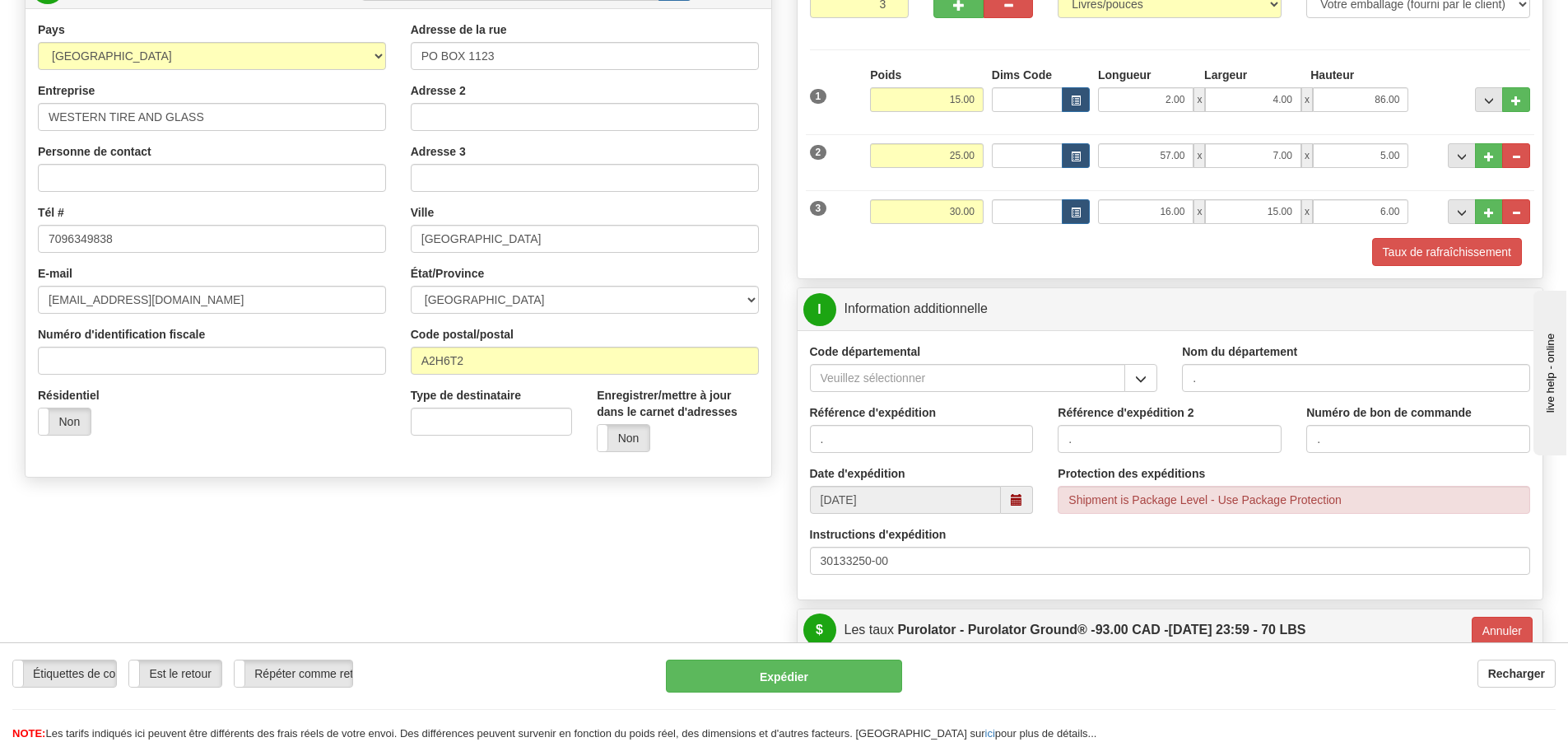
scroll to position [658, 0]
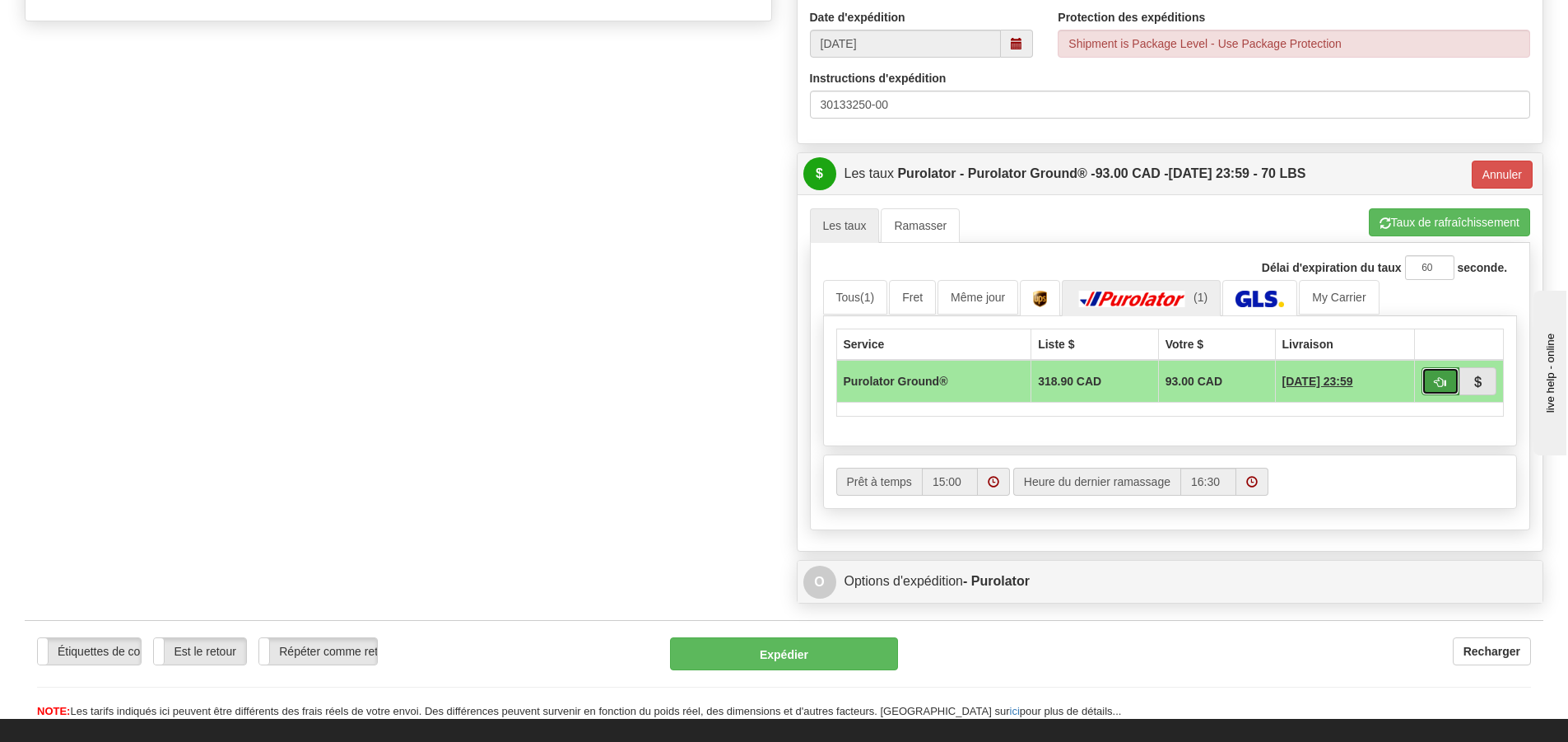
click at [1437, 377] on span "button" at bounding box center [1440, 382] width 11 height 10
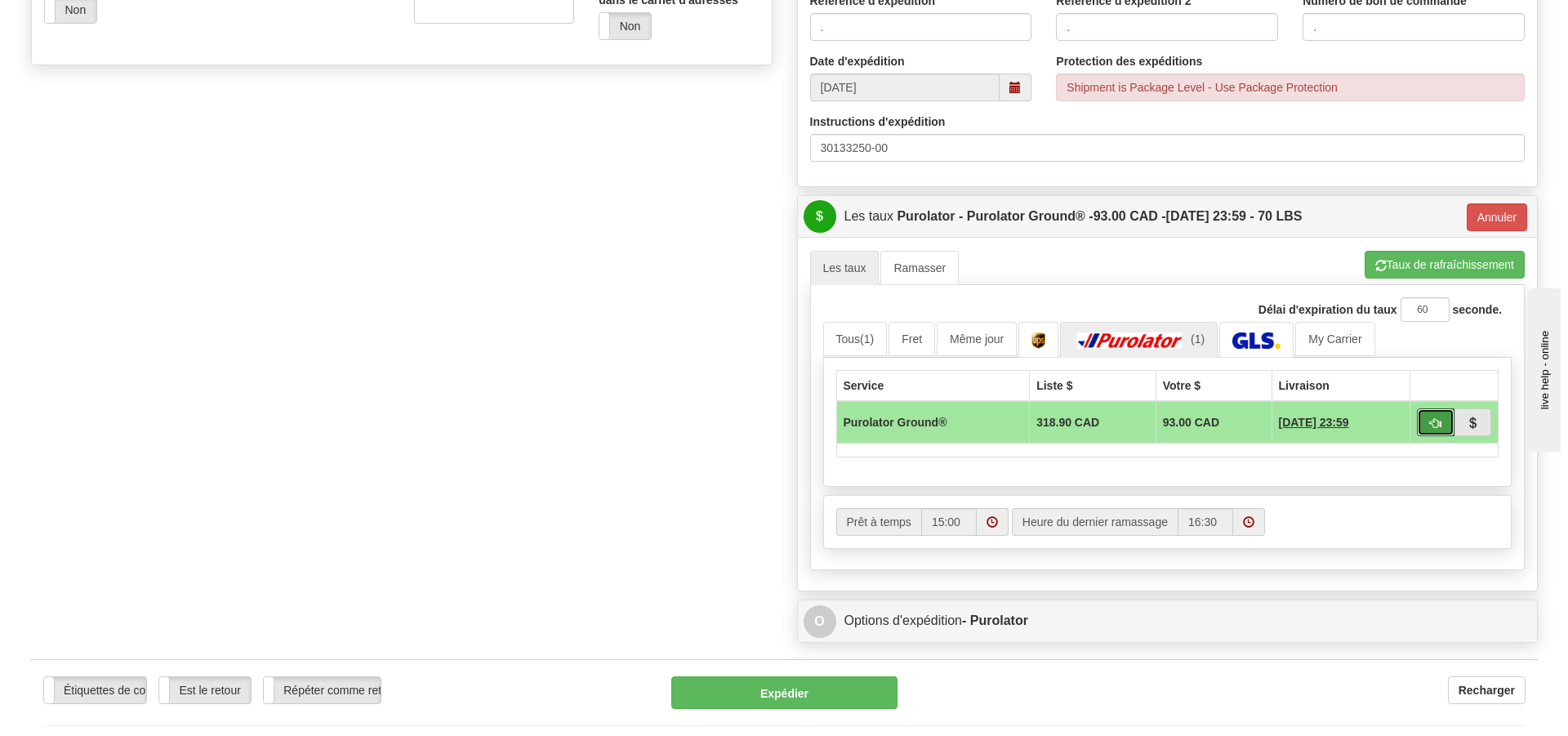
scroll to position [572, 0]
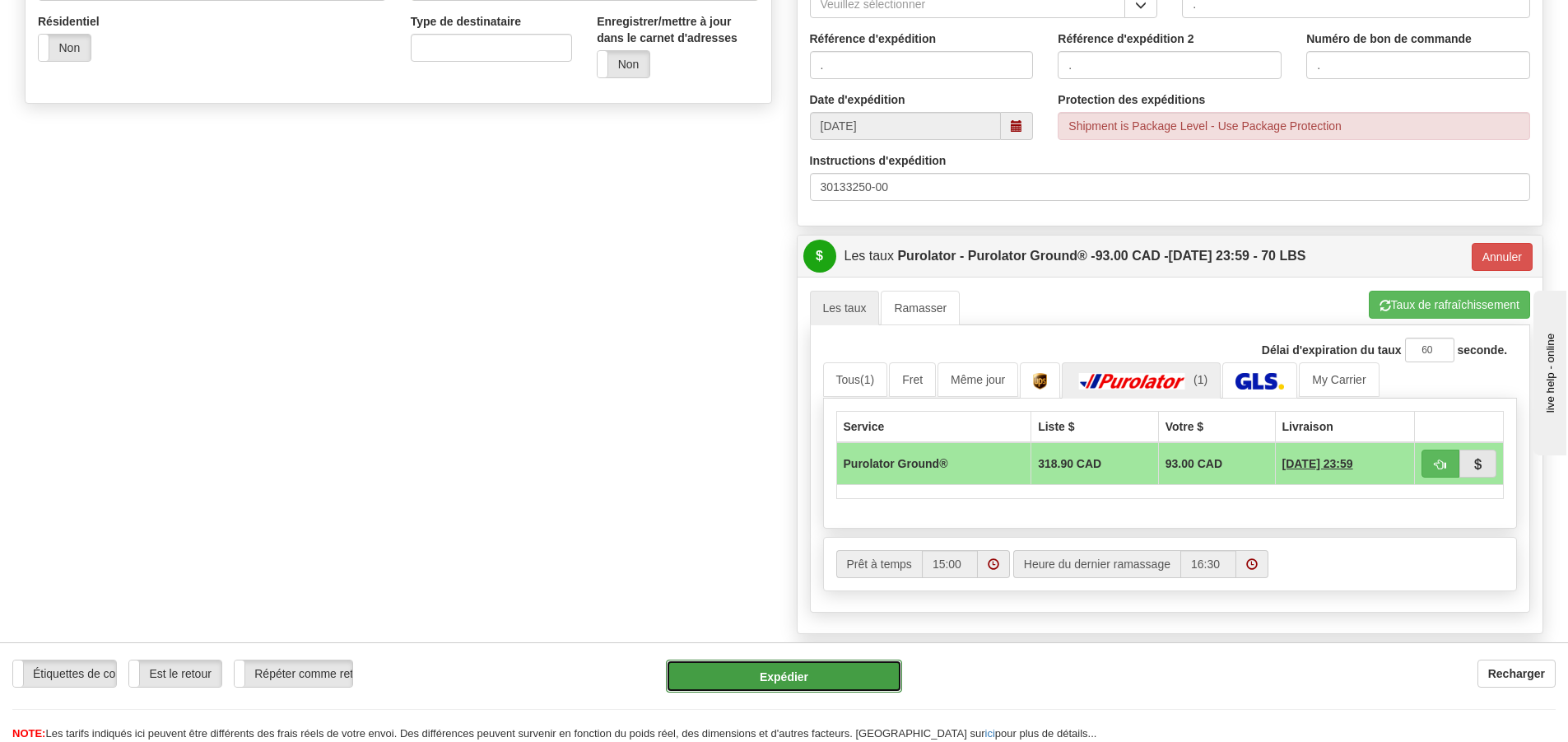
click at [732, 673] on button "Expédier" at bounding box center [784, 675] width 236 height 33
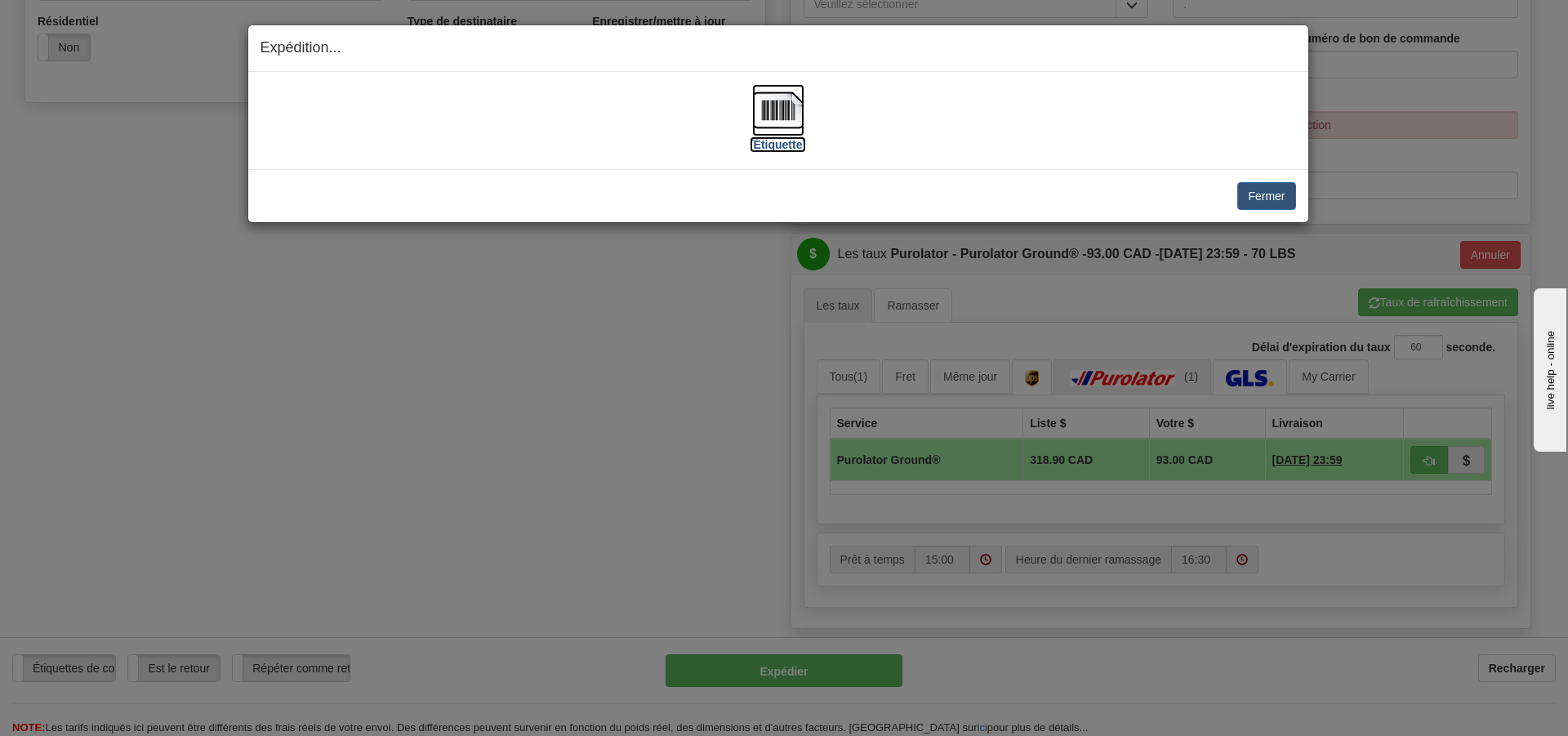
click at [772, 143] on label "[Étiquette]" at bounding box center [778, 144] width 57 height 16
